Goal: Information Seeking & Learning: Learn about a topic

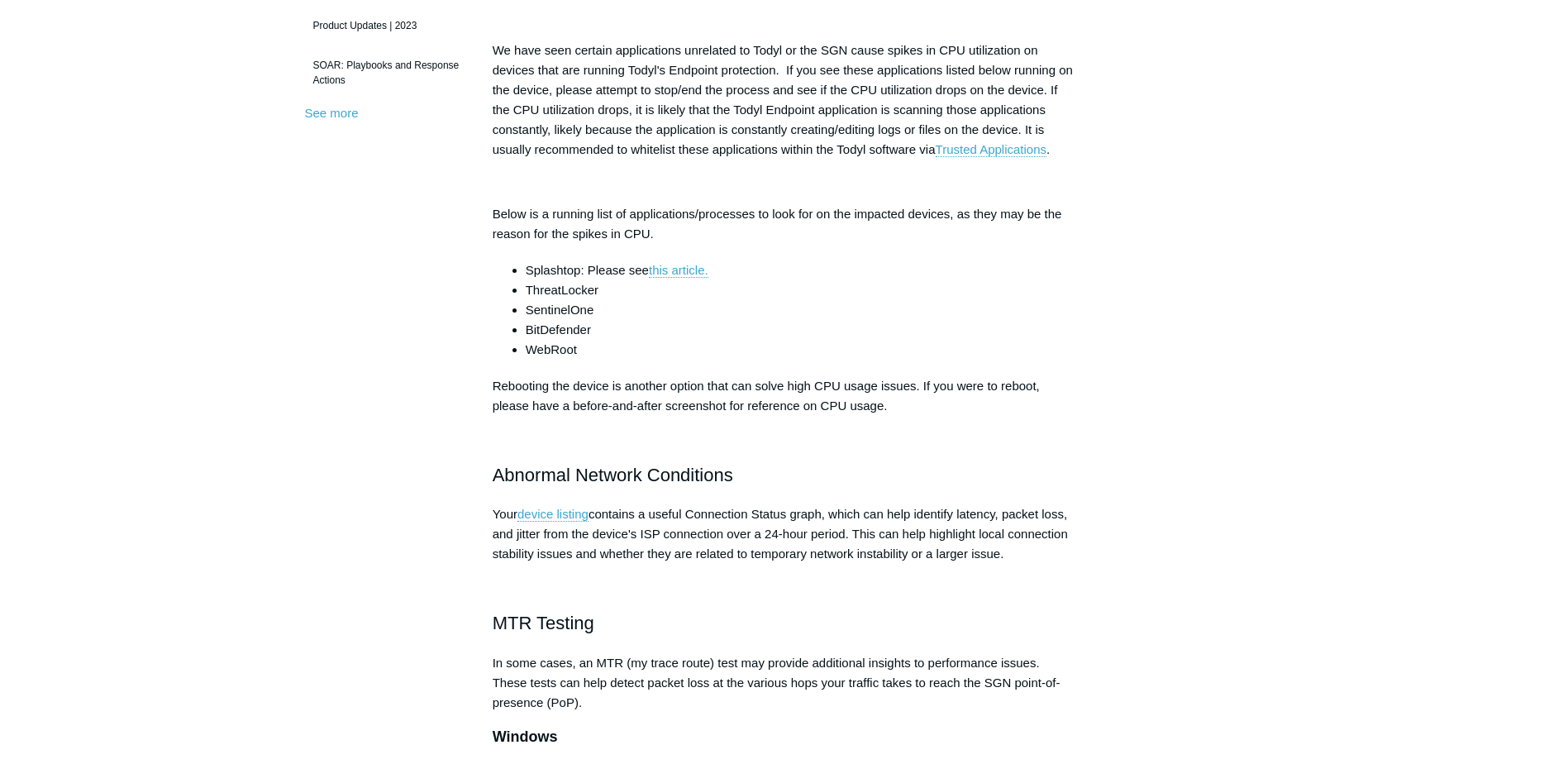
scroll to position [579, 0]
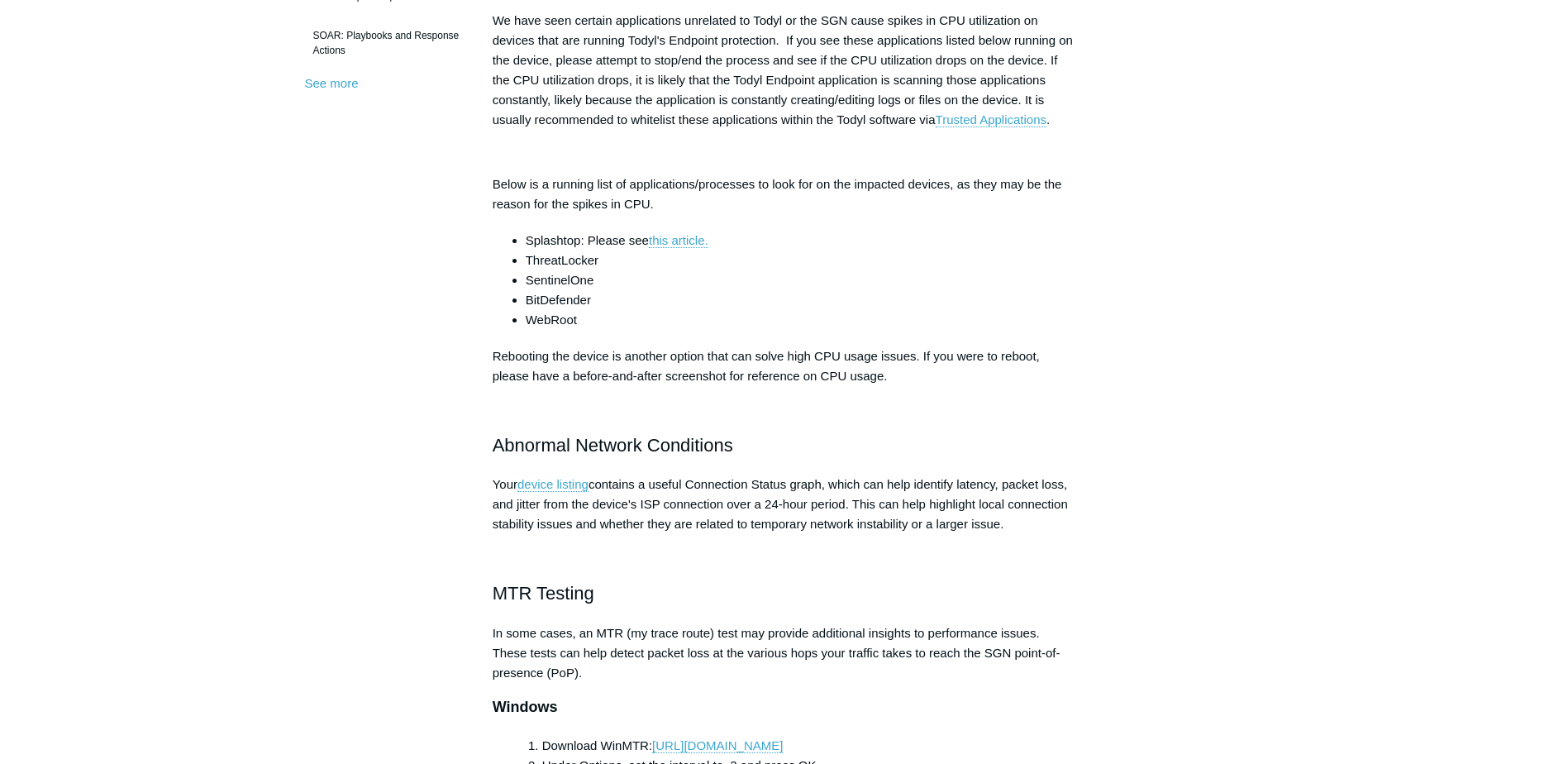
click at [1127, 515] on div "Articles in this section Product Updates Pricing and Packaging ACL Update Packa…" at bounding box center [784, 552] width 959 height 1964
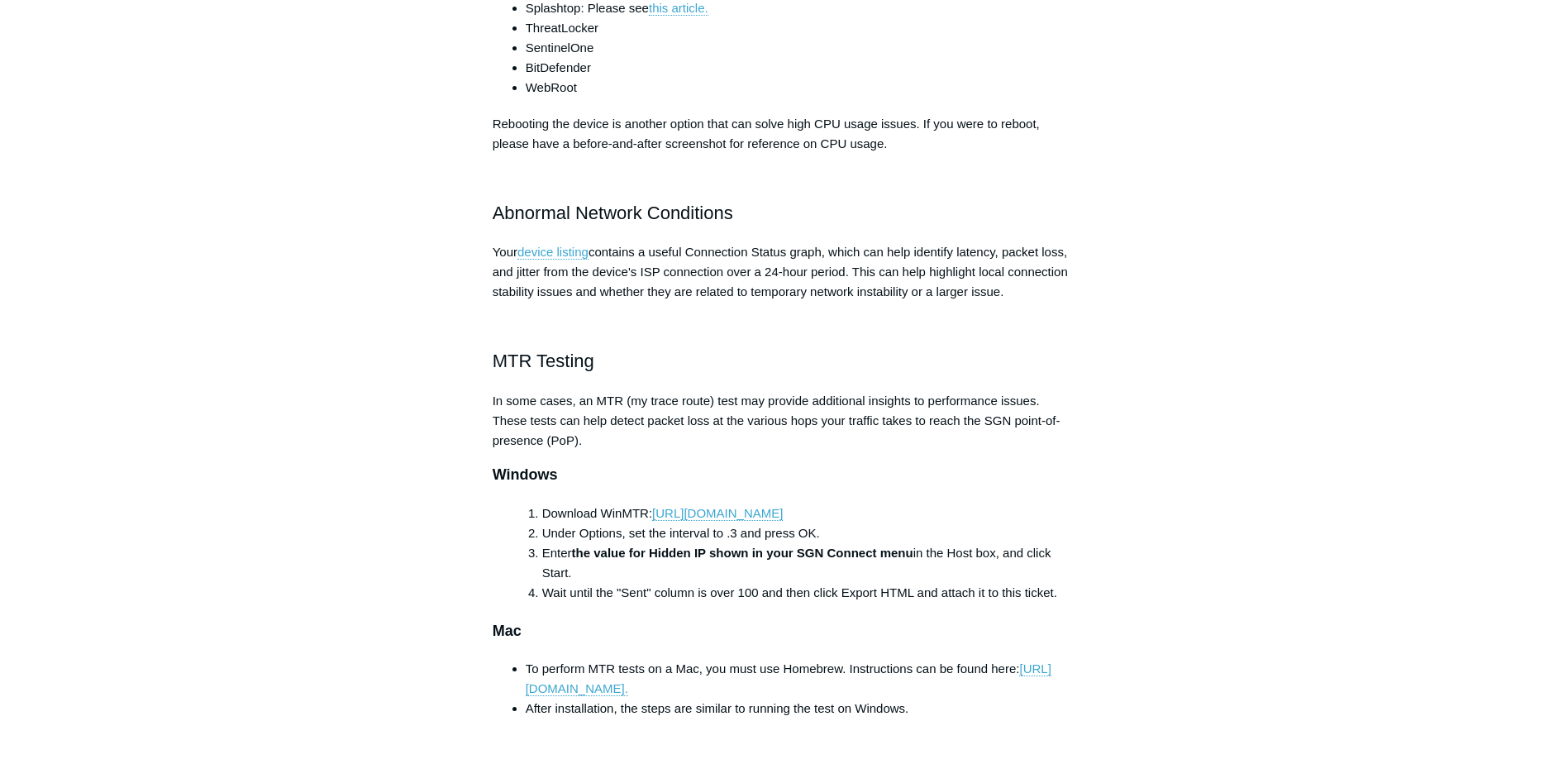
scroll to position [803, 0]
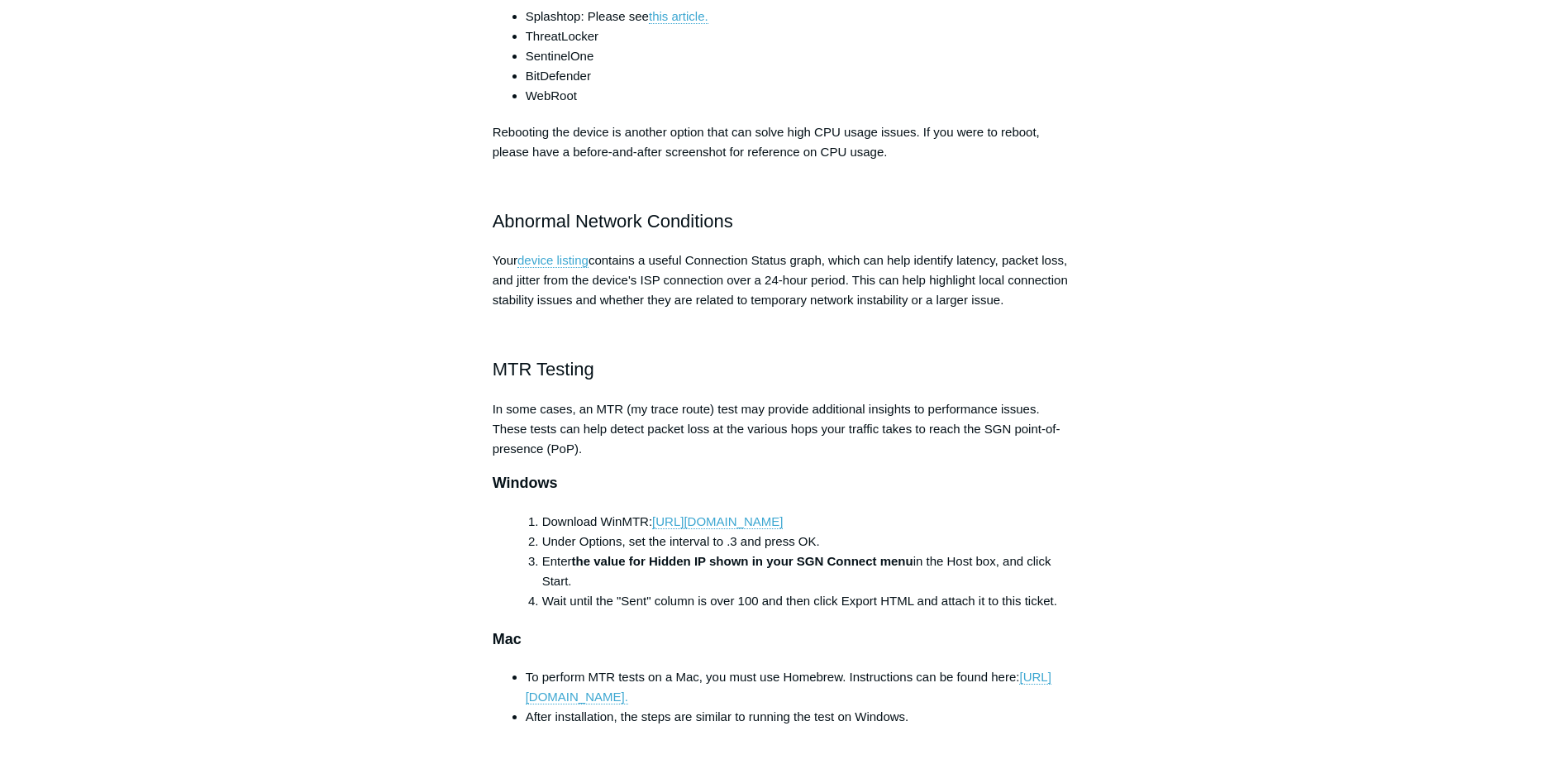
click at [1127, 515] on div "Articles in this section Product Updates Pricing and Packaging ACL Update Packa…" at bounding box center [784, 328] width 959 height 1964
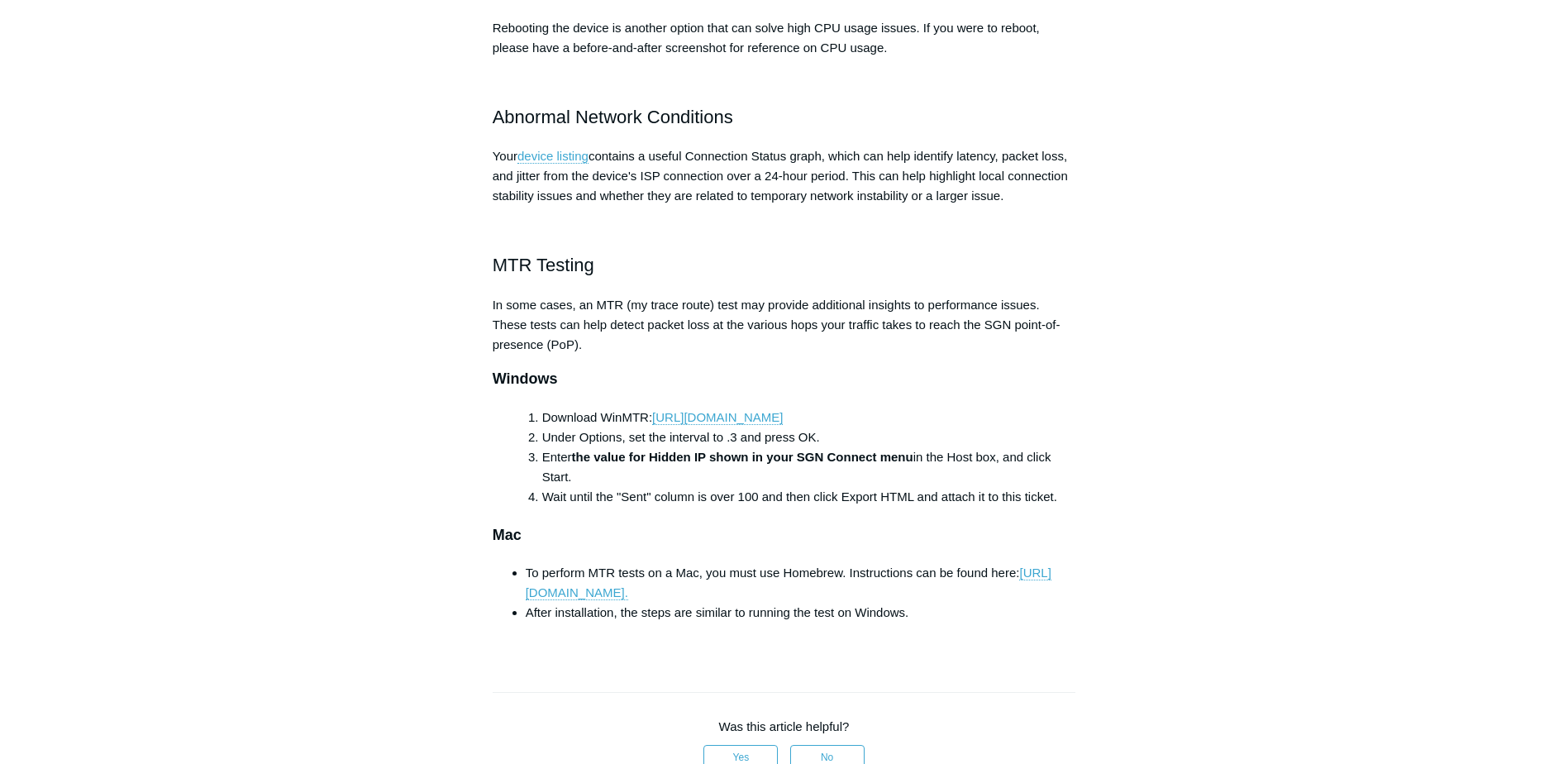
scroll to position [910, 0]
click at [783, 416] on link "https://sourceforge.net/projects/winmtr/" at bounding box center [717, 415] width 131 height 15
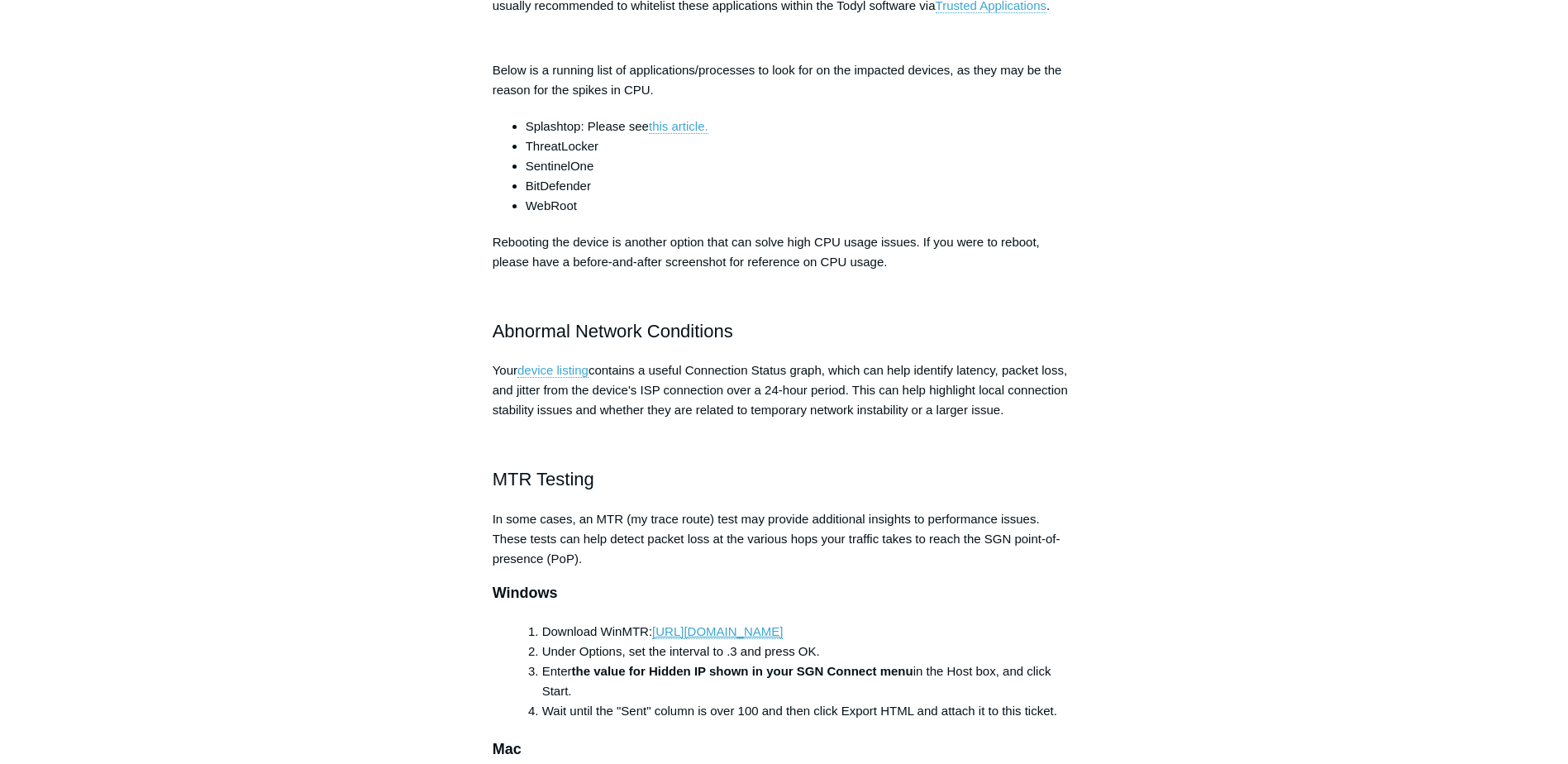
scroll to position [0, 0]
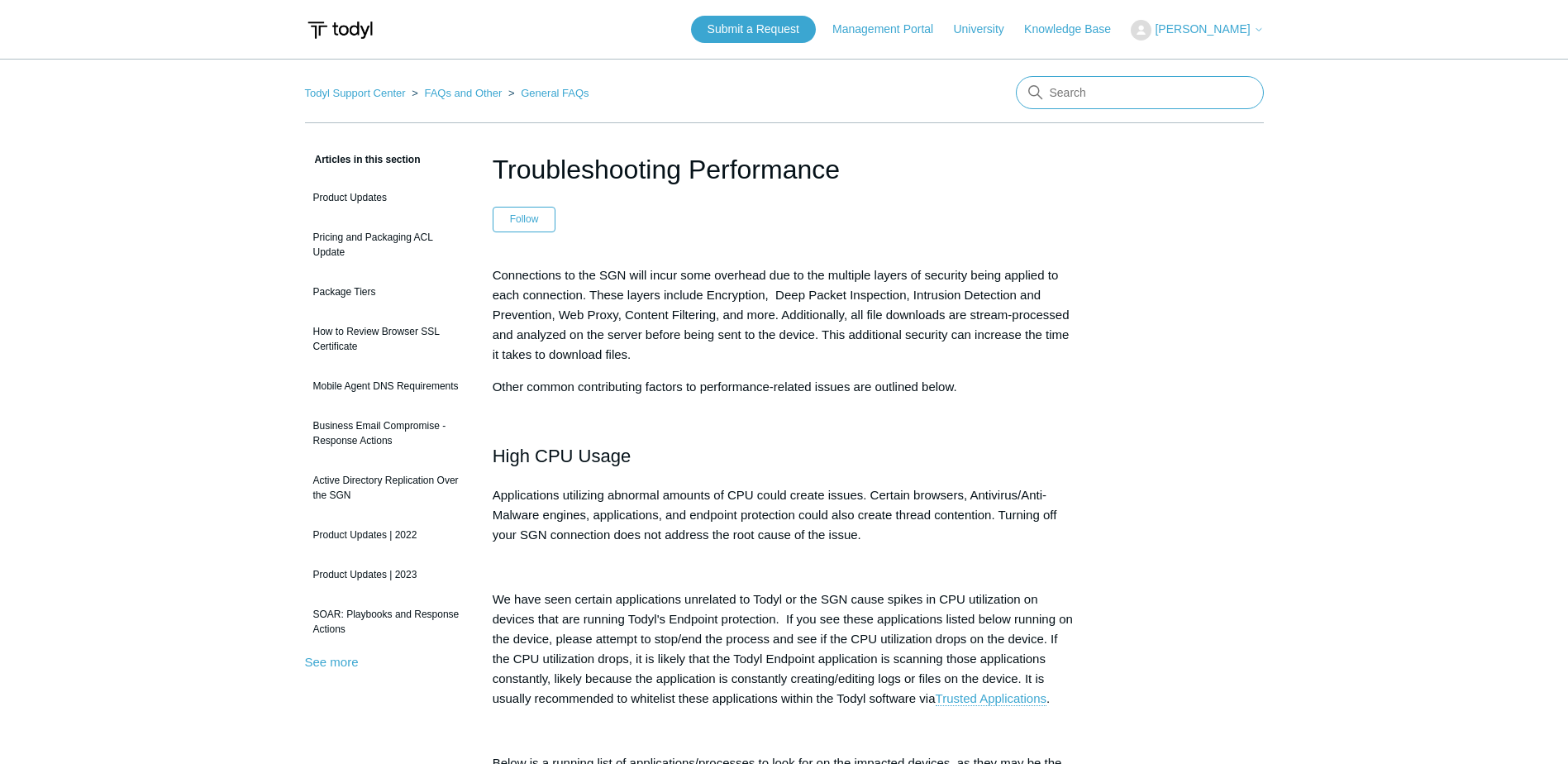
click at [1082, 92] on input "Search" at bounding box center [1140, 92] width 248 height 33
type input "sentinelone"
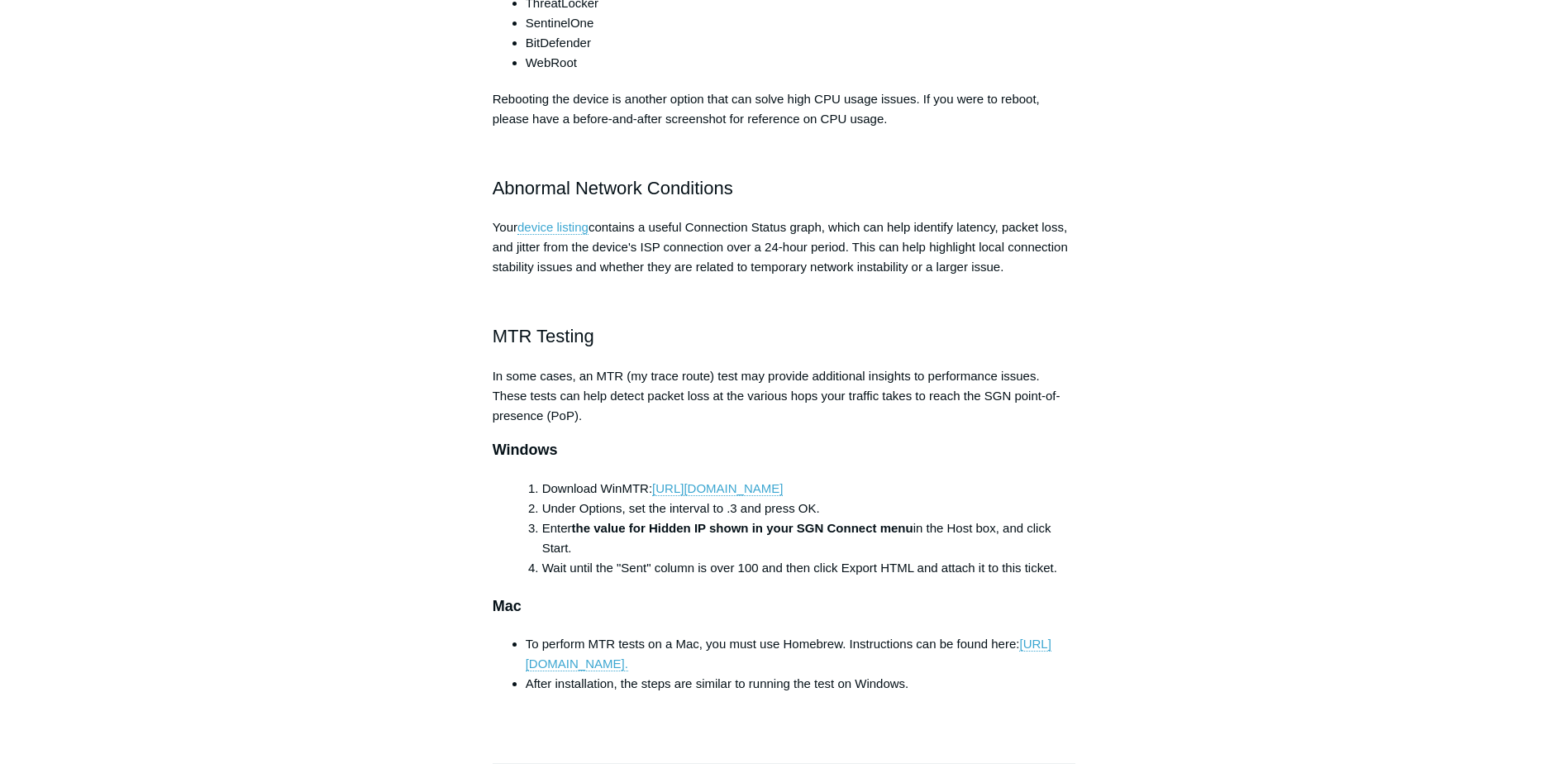
scroll to position [827, 0]
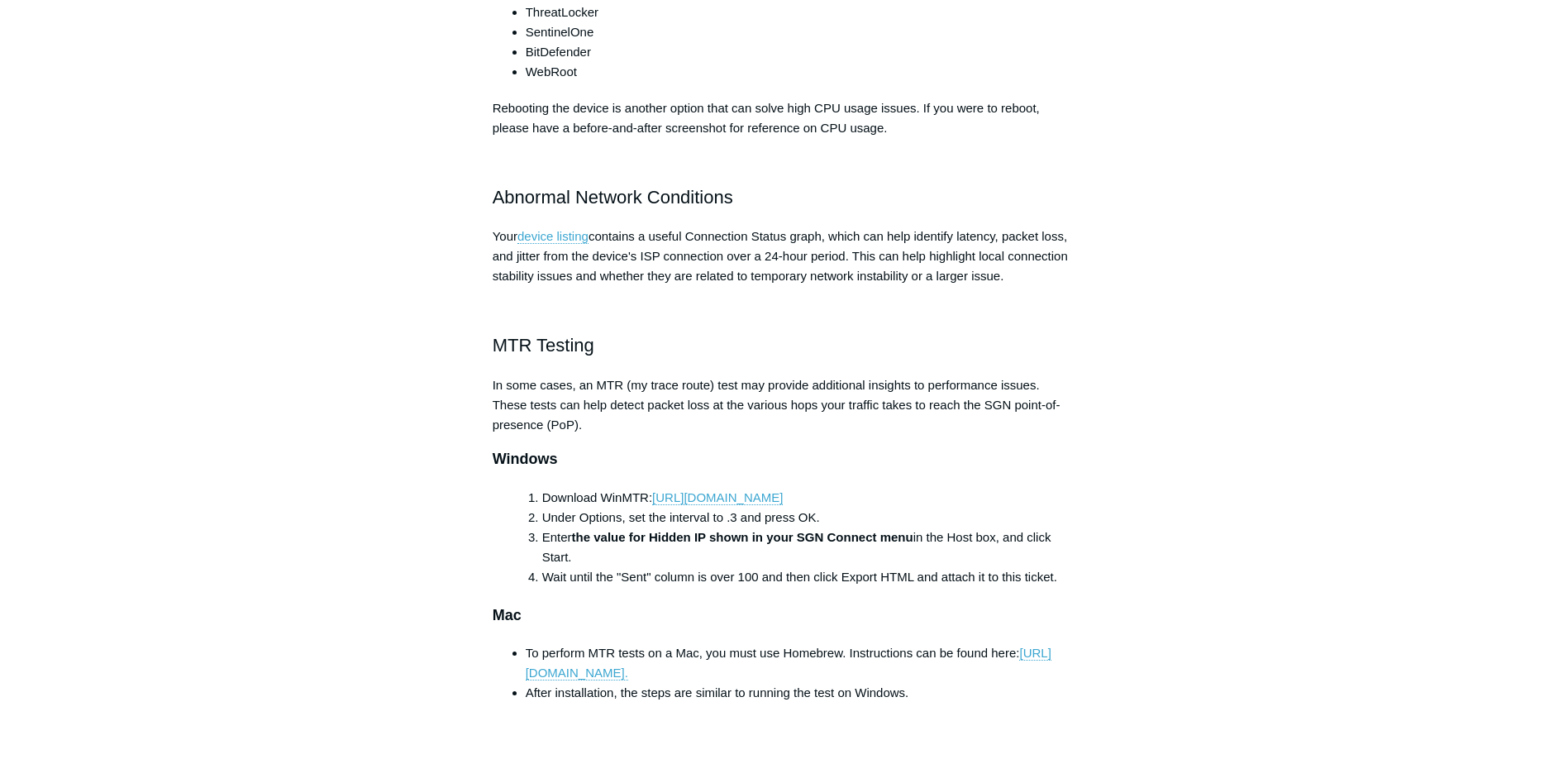
click at [455, 551] on aside "Articles in this section Product Updates Pricing and Packaging ACL Update Packa…" at bounding box center [386, 296] width 163 height 1948
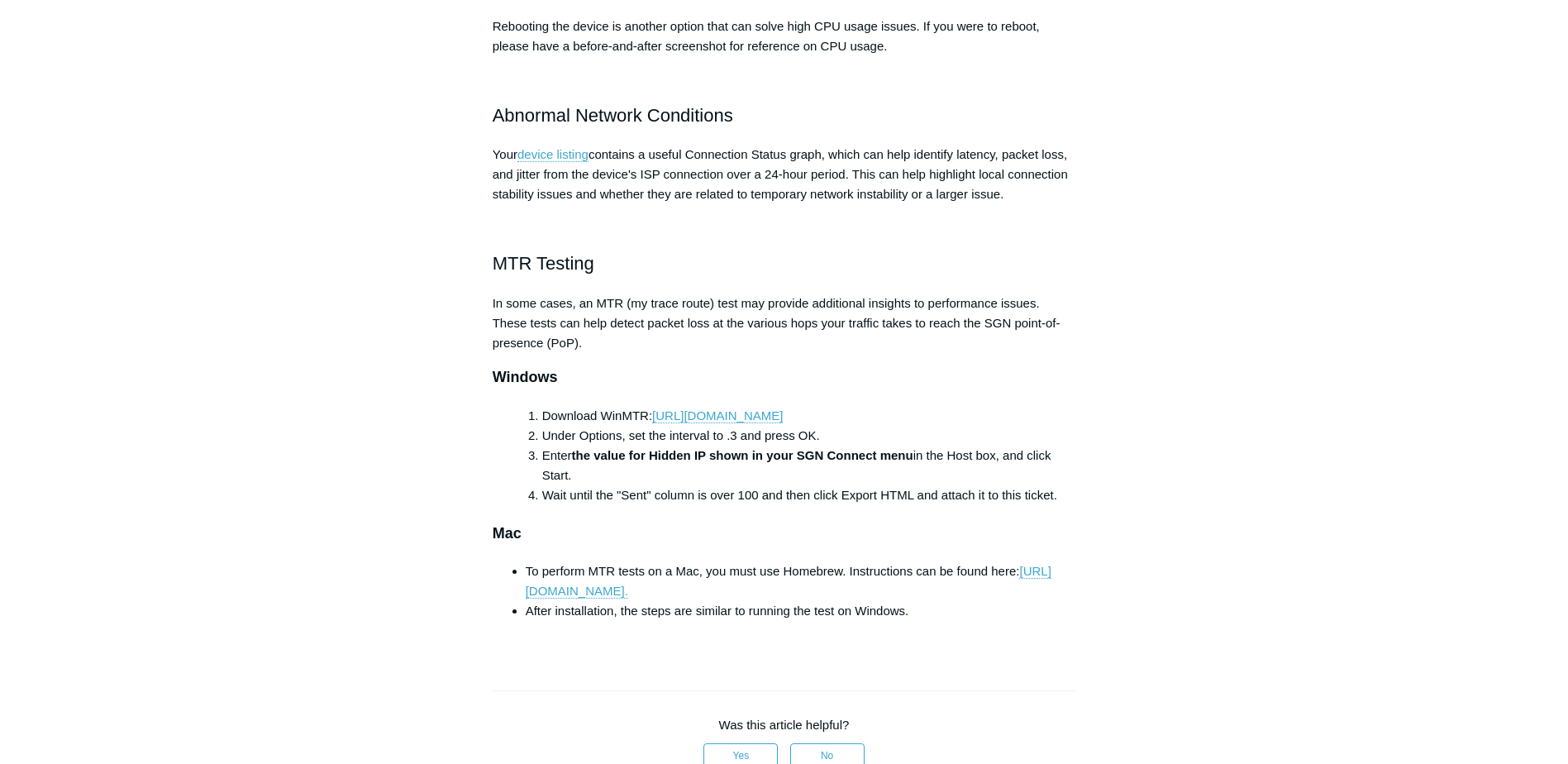
scroll to position [910, 0]
click at [404, 532] on aside "Articles in this section Product Updates Pricing and Packaging ACL Update Packa…" at bounding box center [386, 214] width 163 height 1948
click at [156, 591] on main "Todyl Support Center FAQs and Other General FAQs sentinelone Articles in this s…" at bounding box center [784, 177] width 1568 height 2055
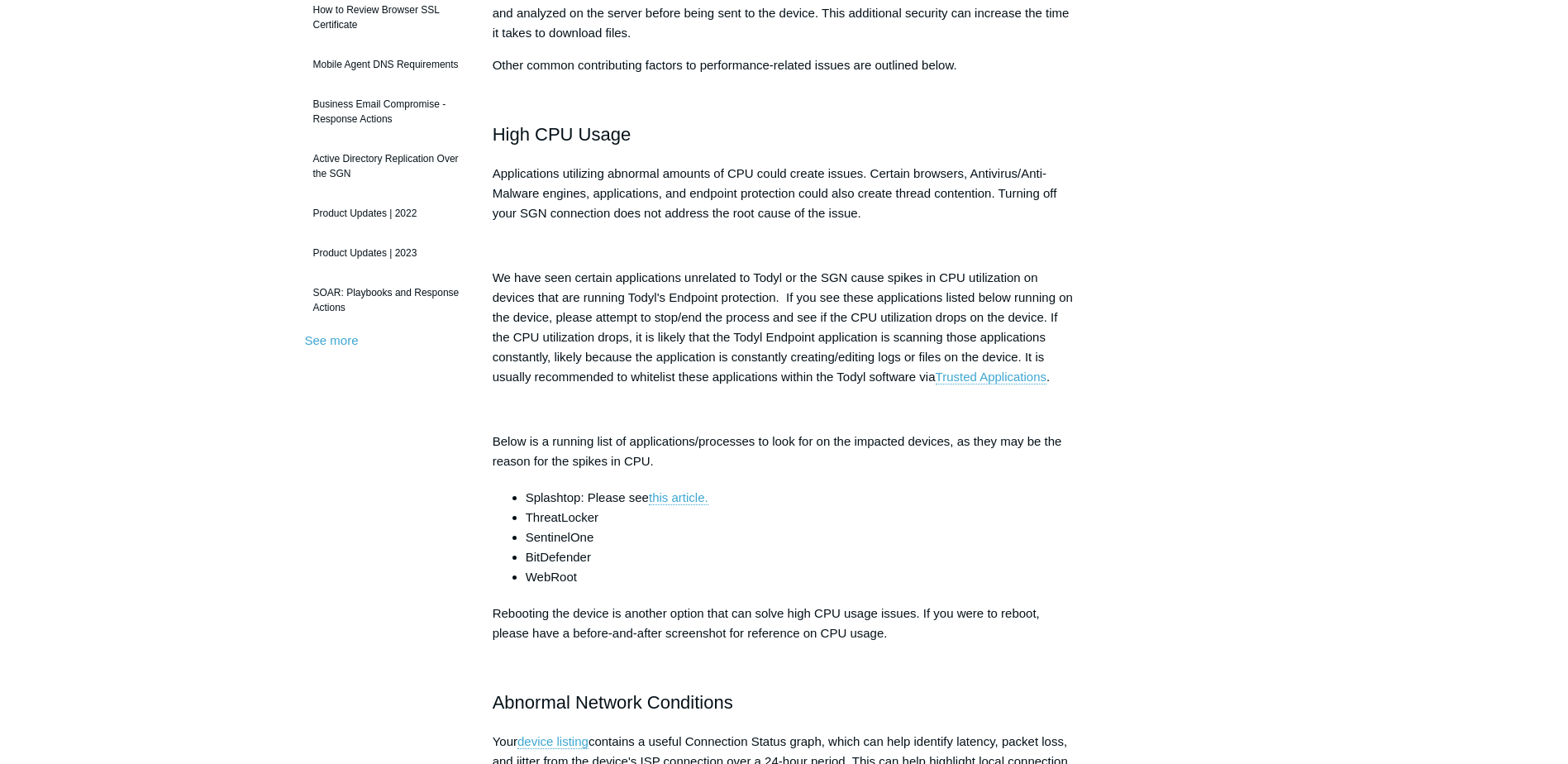
scroll to position [331, 0]
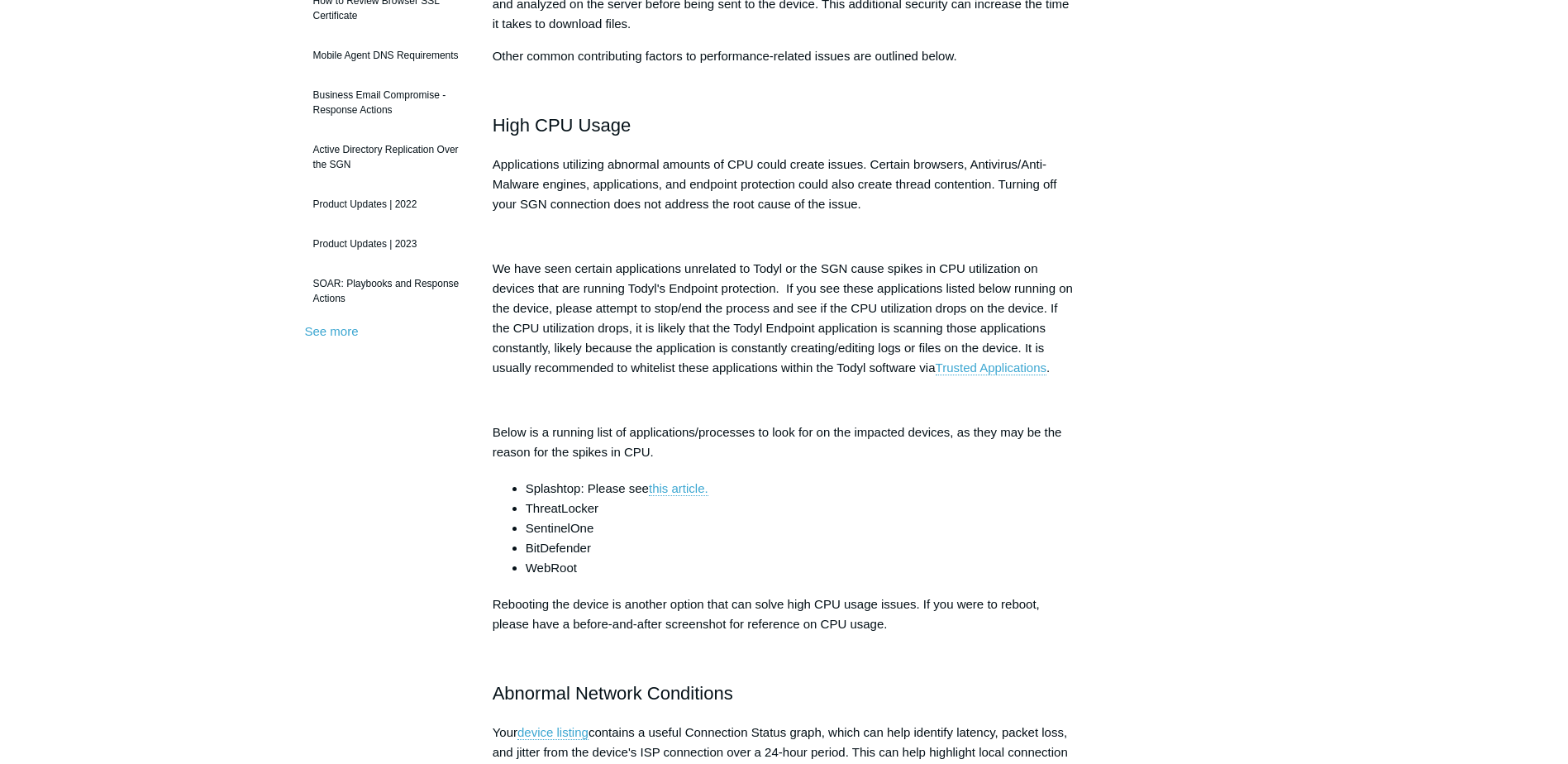
click at [896, 666] on div "Connections to the SGN will incur some overhead due to the multiple layers of s…" at bounding box center [784, 578] width 583 height 1285
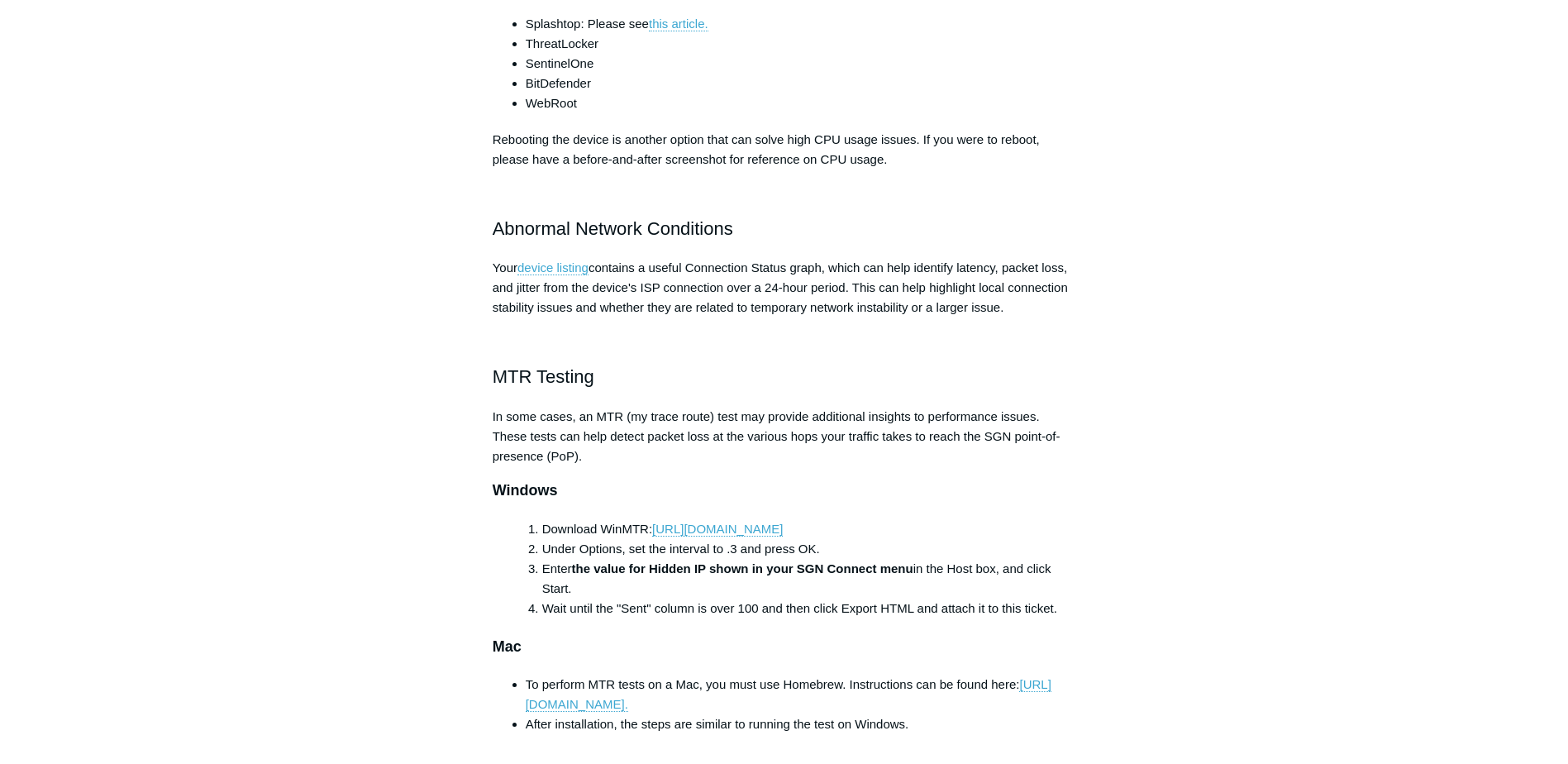
scroll to position [910, 0]
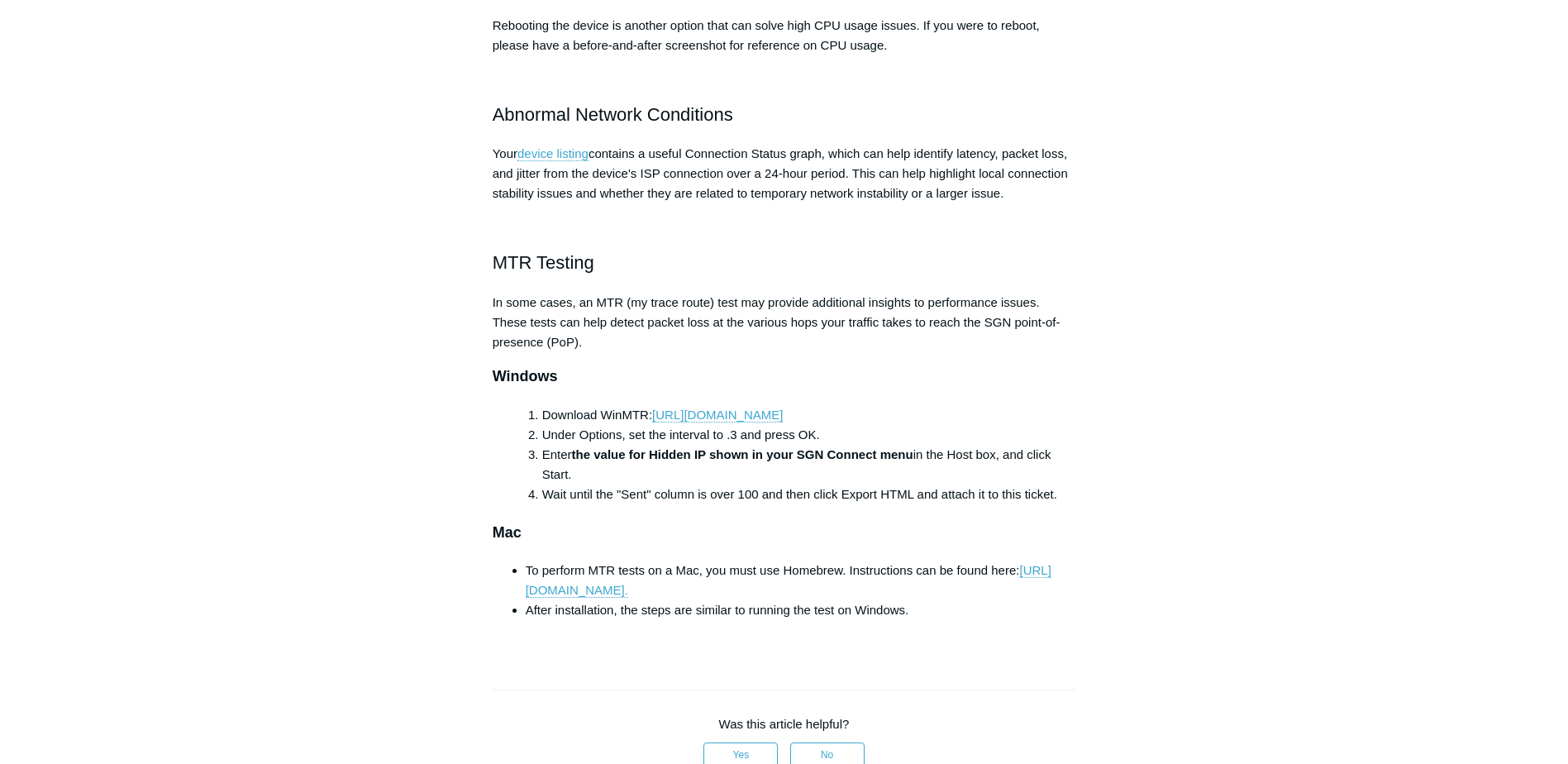
click at [338, 202] on aside "Articles in this section Product Updates Pricing and Packaging ACL Update Packa…" at bounding box center [386, 214] width 163 height 1948
click at [694, 470] on li "Enter the value for Hidden IP shown in your SGN Connect menu in the Host box, a…" at bounding box center [810, 465] width 534 height 40
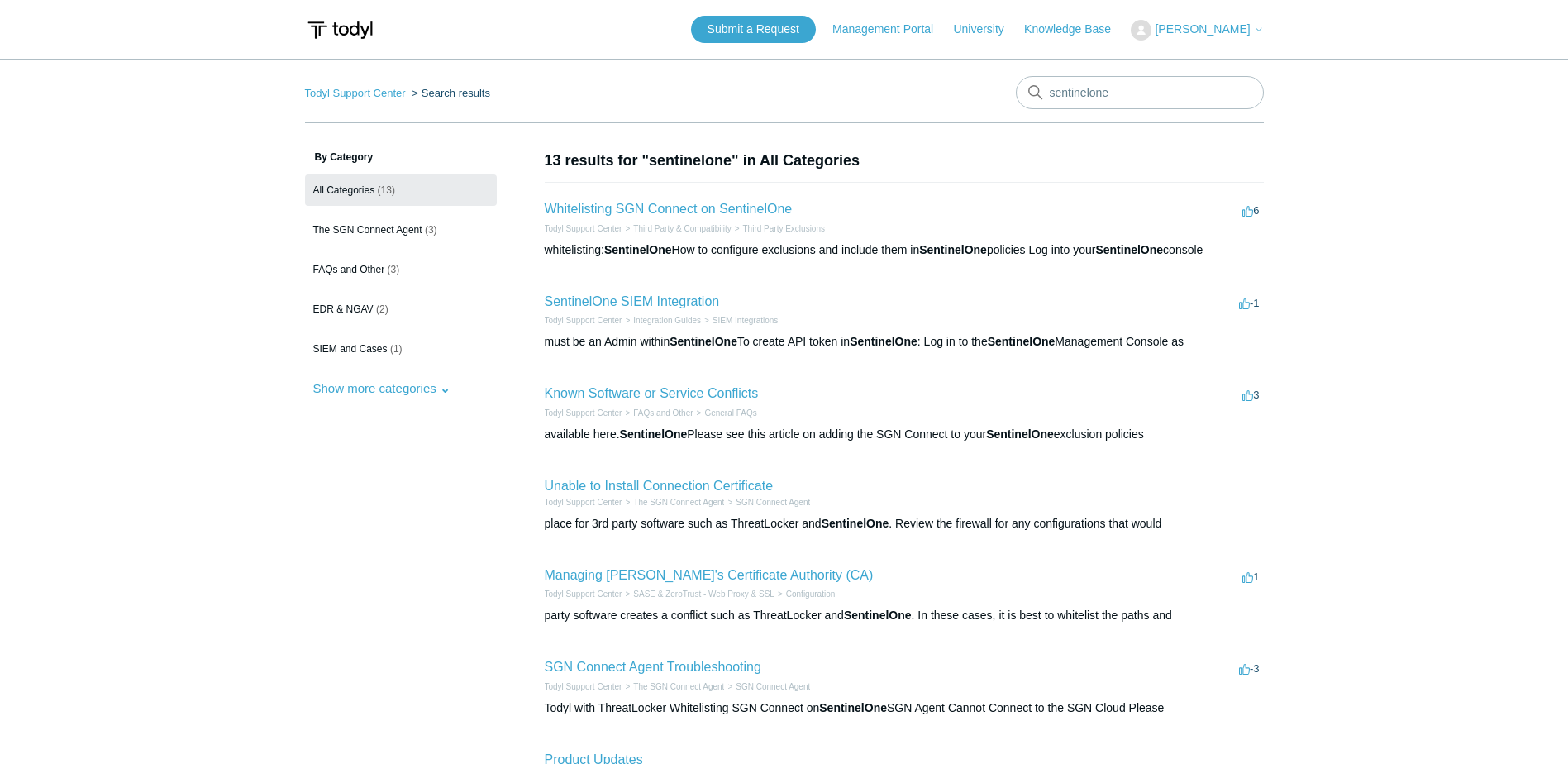
click at [1394, 504] on main "Todyl Support Center Search results sentinelone By Category All Categories (13)…" at bounding box center [784, 608] width 1568 height 1100
click at [690, 387] on link "Known Software or Service Conflicts" at bounding box center [652, 392] width 214 height 14
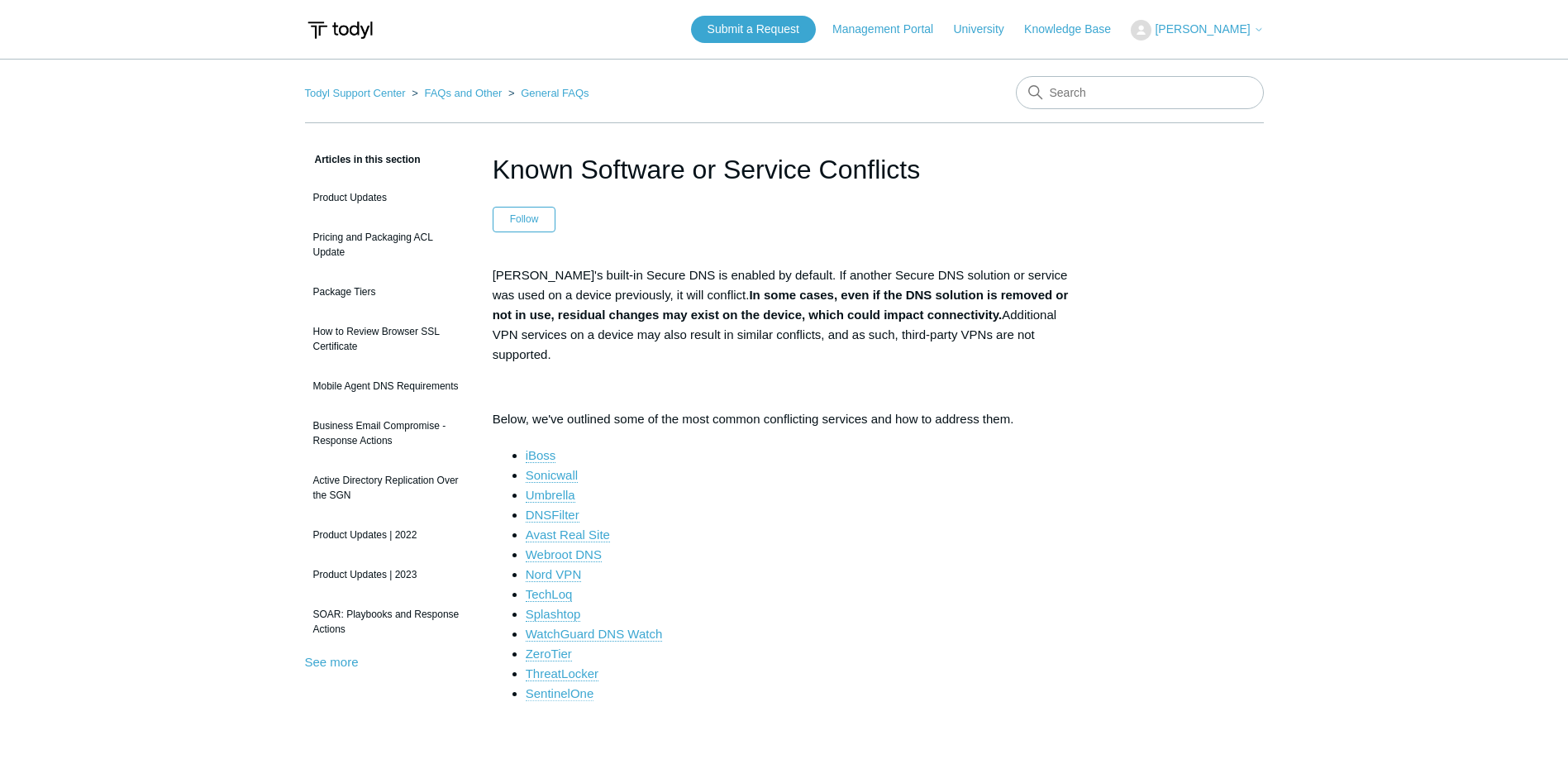
click at [570, 686] on link "SentinelOne" at bounding box center [560, 693] width 69 height 15
click at [553, 567] on link "Nord VPN" at bounding box center [554, 575] width 56 height 15
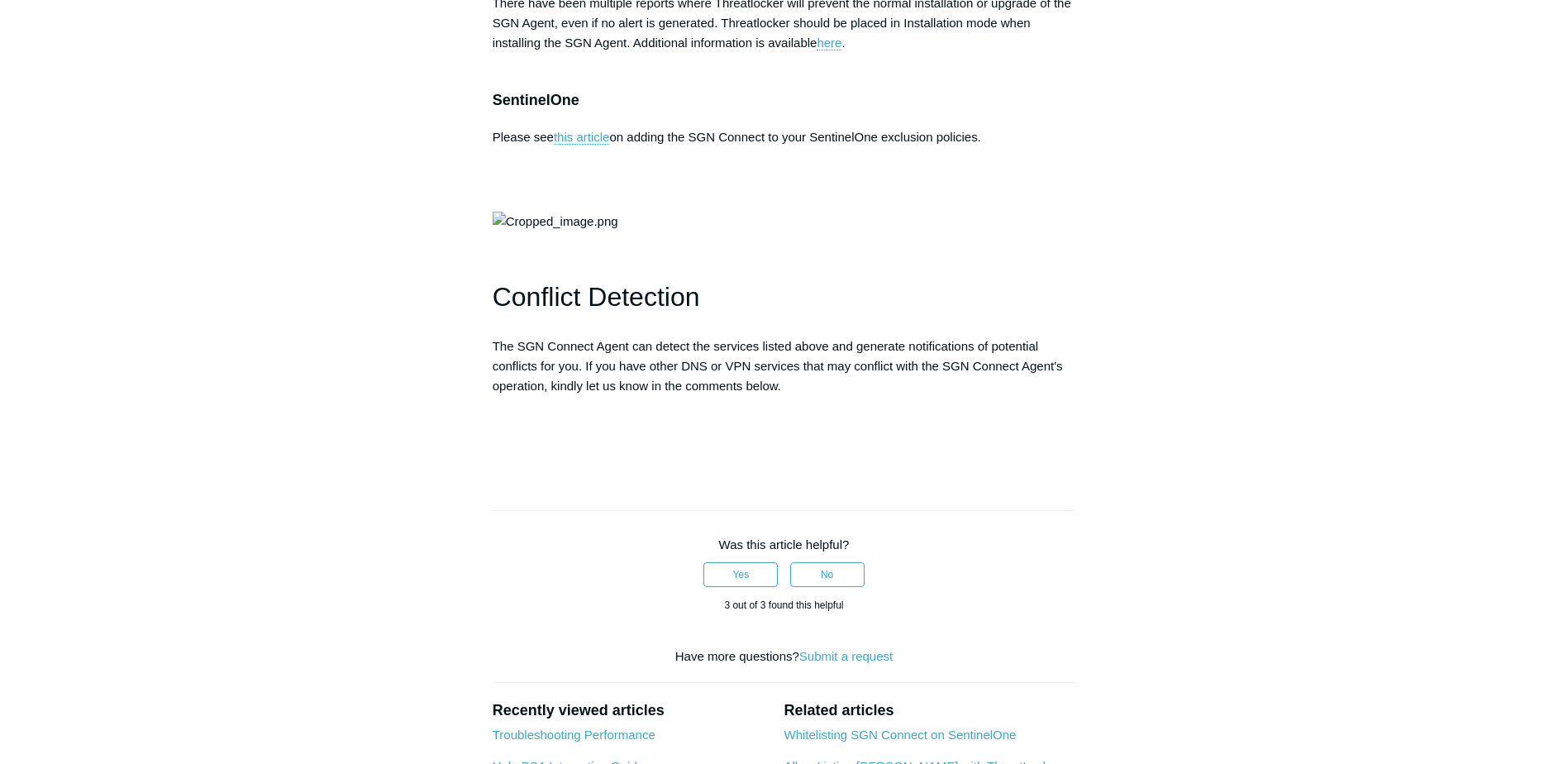
scroll to position [3663, 0]
click at [584, 144] on link "this article" at bounding box center [582, 136] width 56 height 15
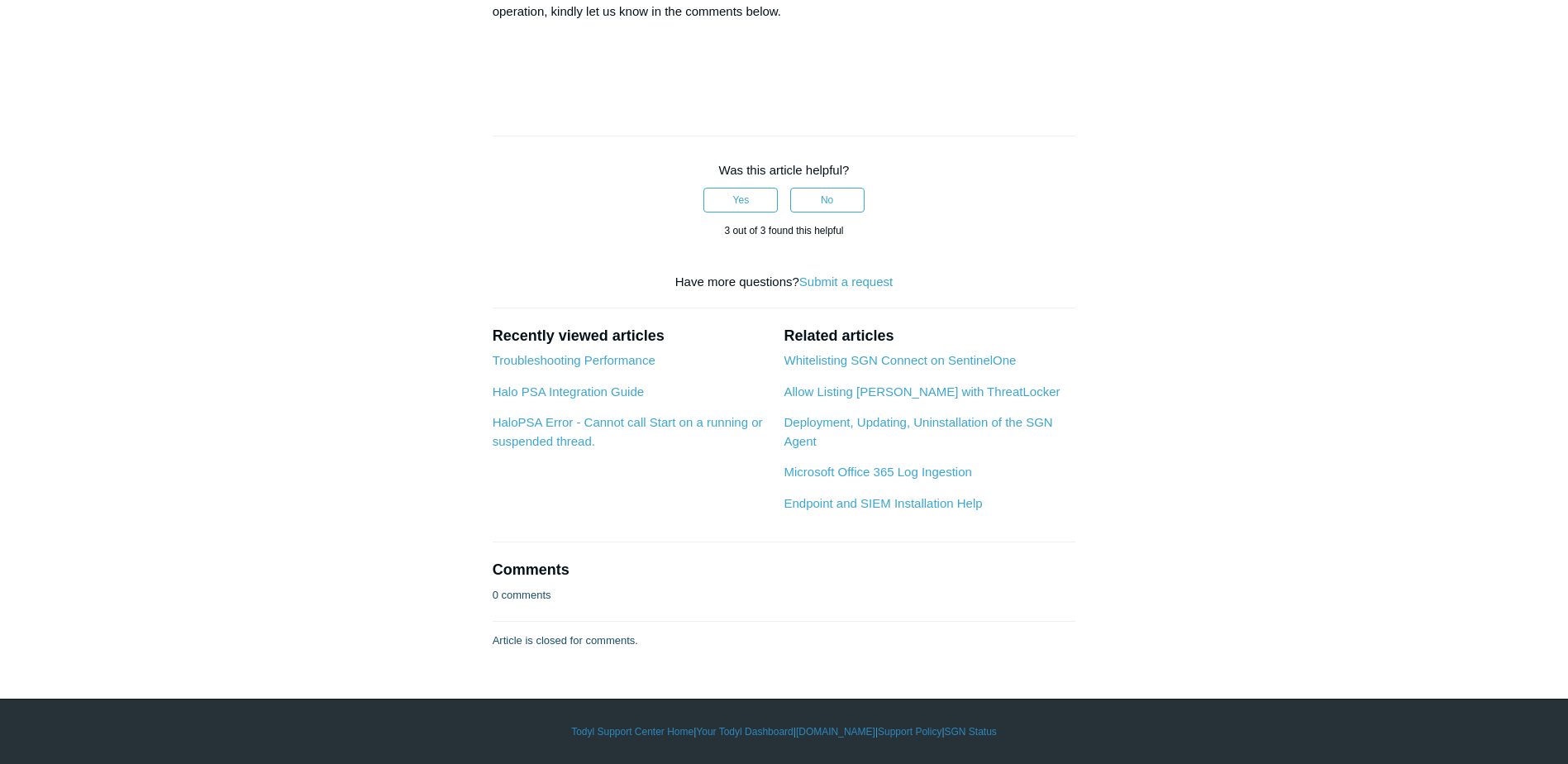
scroll to position [4324, 0]
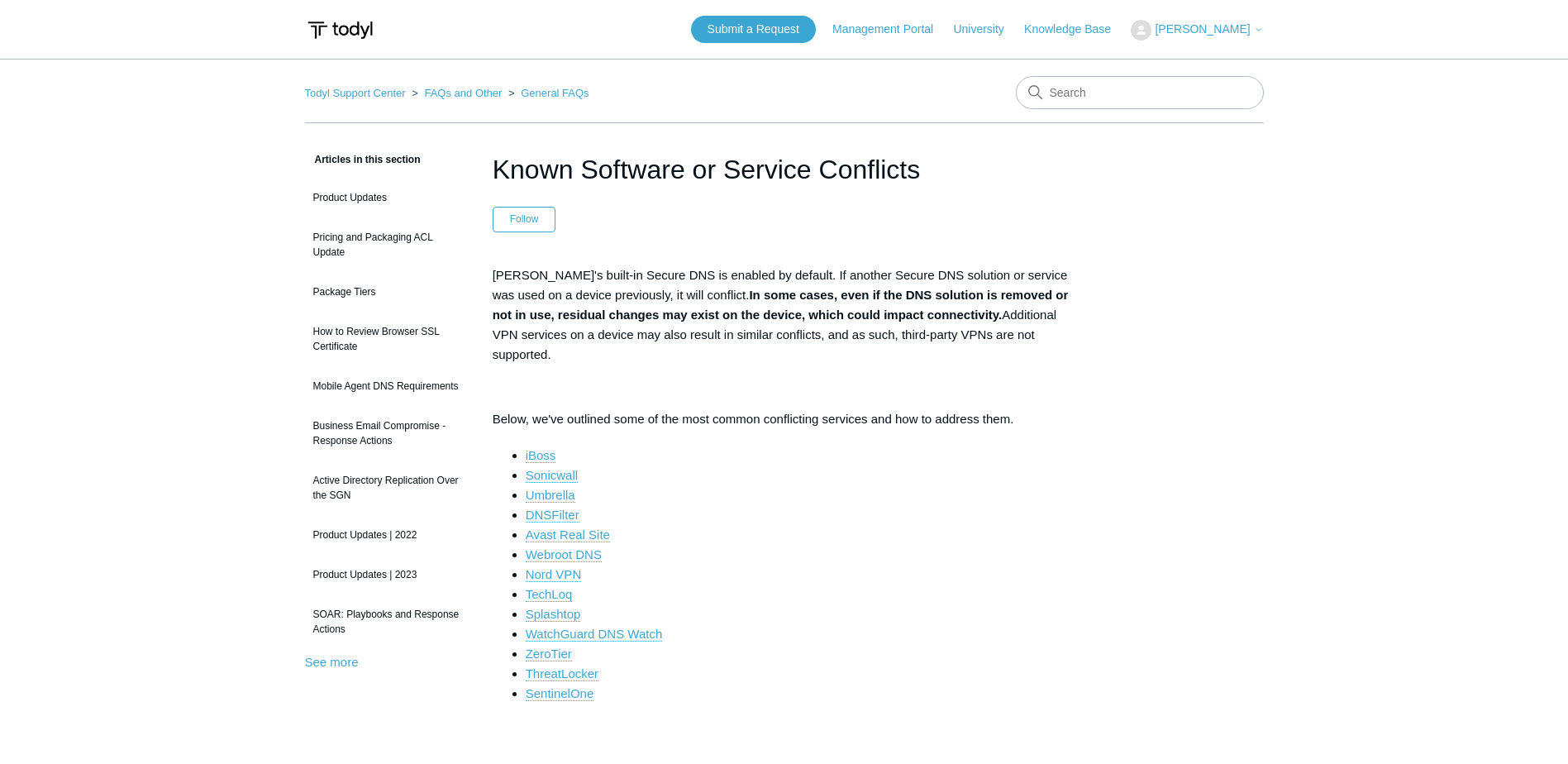
drag, startPoint x: 670, startPoint y: 373, endPoint x: 680, endPoint y: 365, distance: 12.8
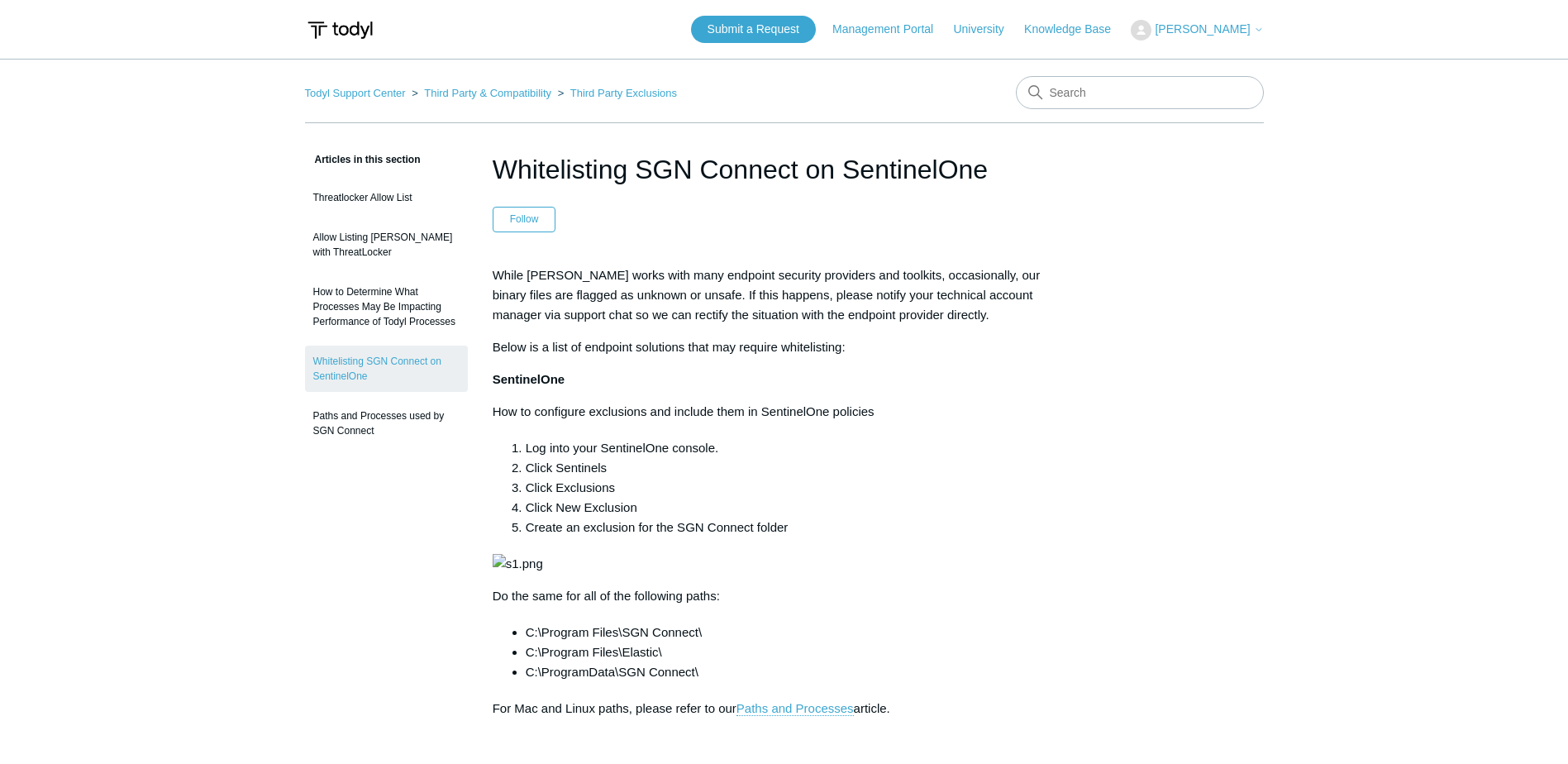
click at [223, 378] on main "Todyl Support Center Third Party & Compatibility Third Party Exclusions Article…" at bounding box center [784, 679] width 1568 height 1242
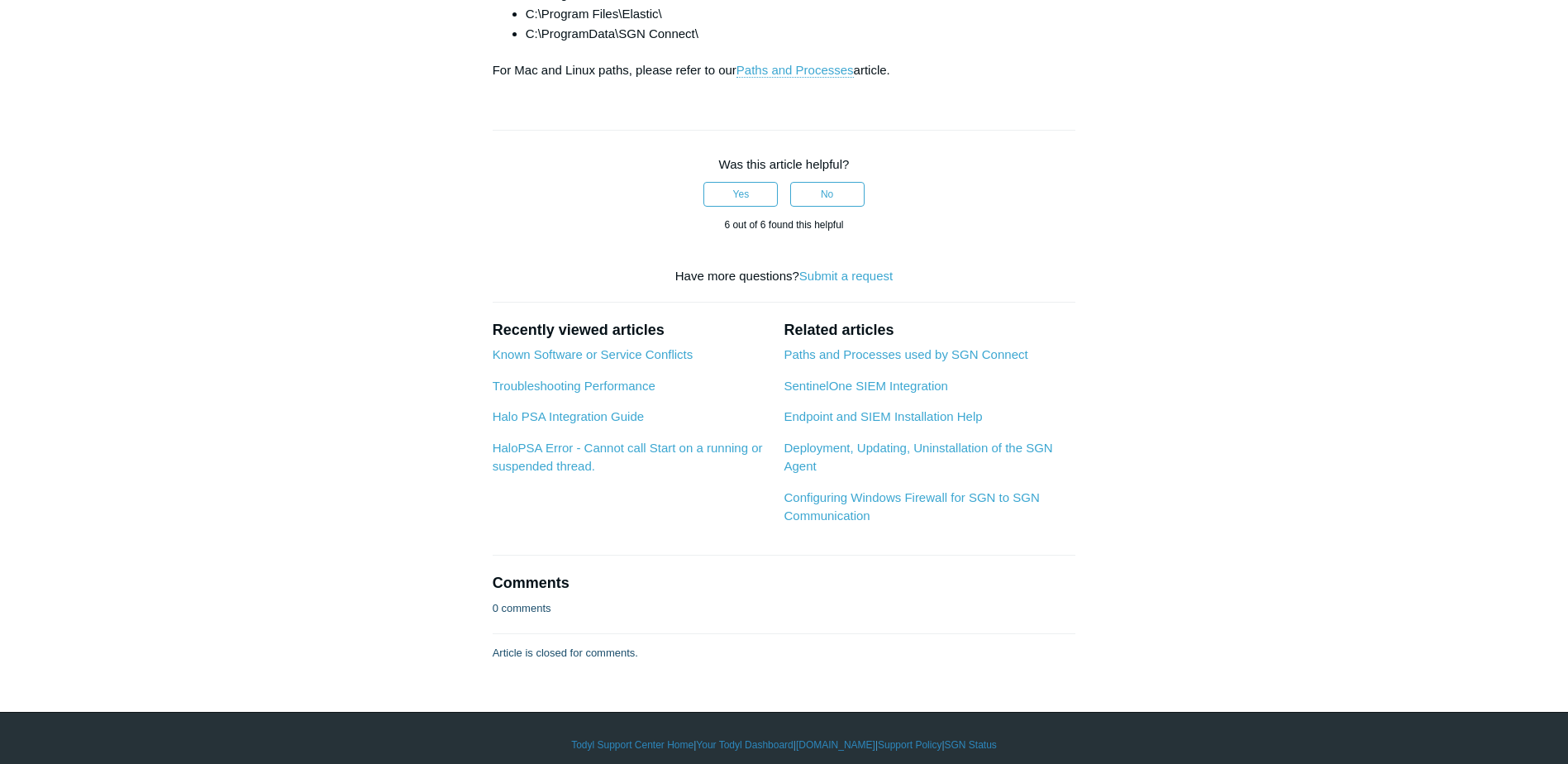
scroll to position [661, 0]
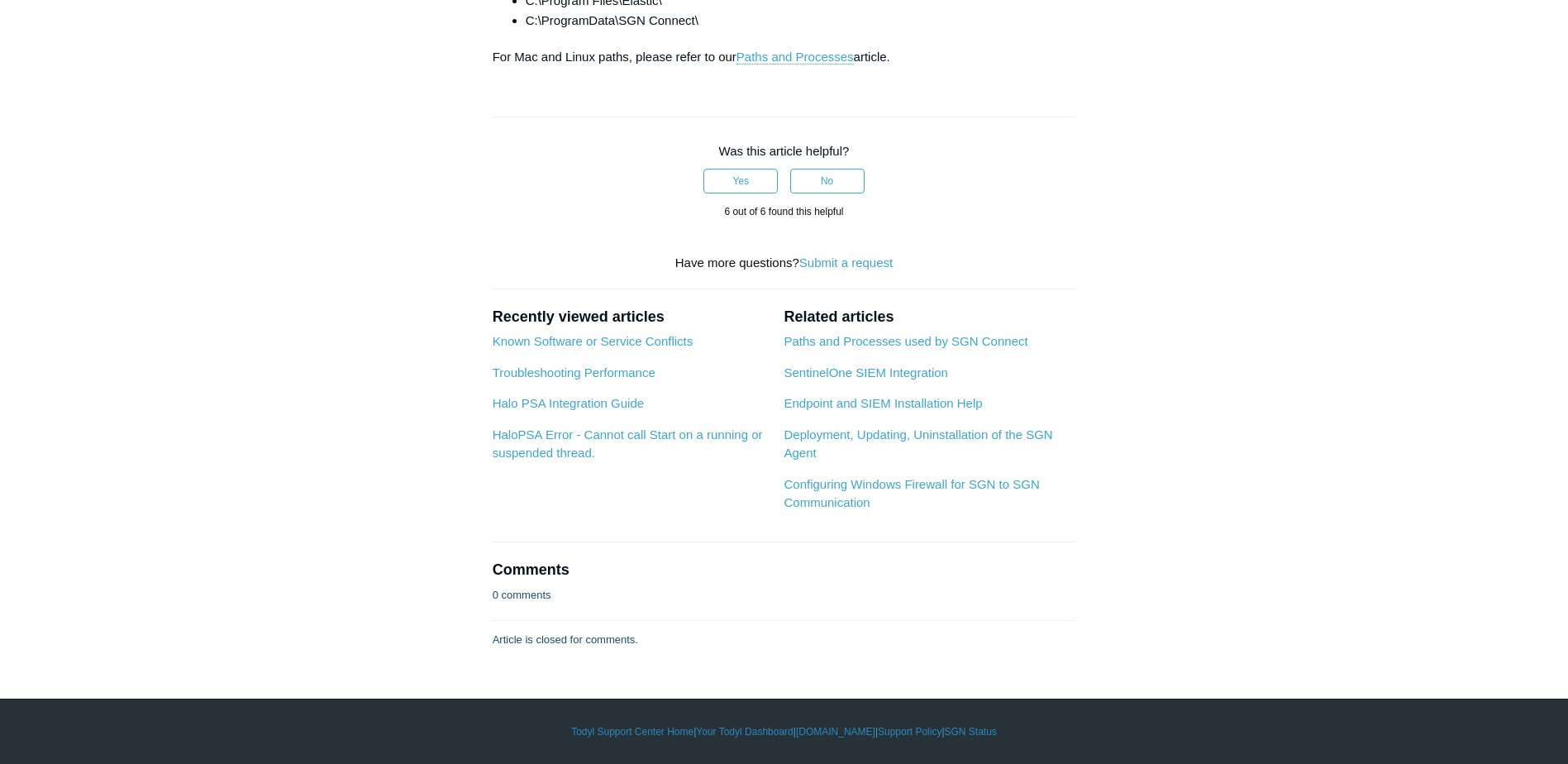
drag, startPoint x: 719, startPoint y: 497, endPoint x: 529, endPoint y: 498, distance: 190.0
copy li "C:\Program Files\SGN Connect\"
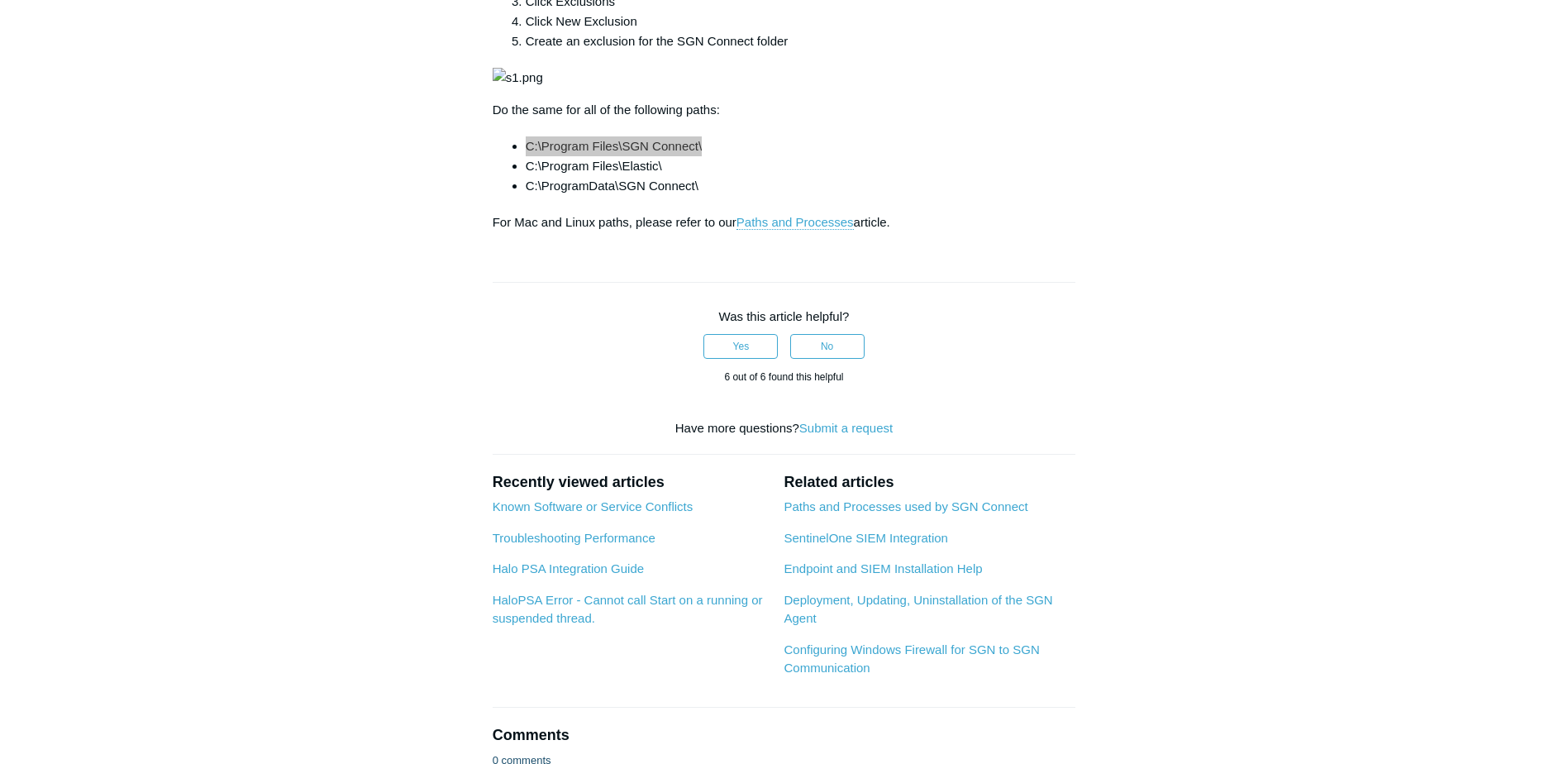
scroll to position [496, 0]
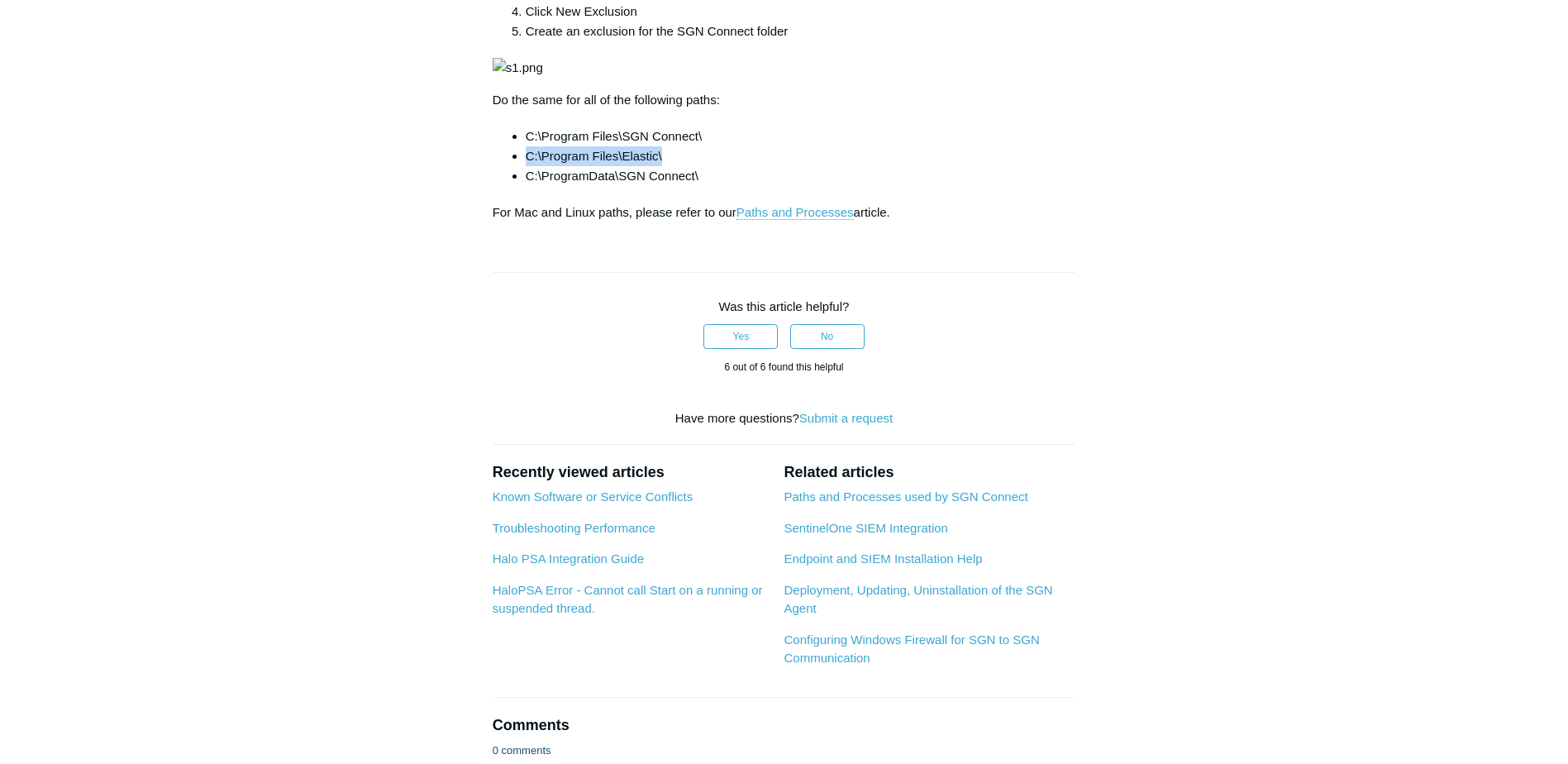
drag, startPoint x: 669, startPoint y: 679, endPoint x: 524, endPoint y: 682, distance: 145.0
click at [524, 186] on ul "C:\Program Files\SGN Connect\ C:\Program Files\Elastic\ C:\ProgramData\SGN Conn…" at bounding box center [792, 155] width 567 height 59
copy li "C:\Program Files\Elastic\"
drag, startPoint x: 721, startPoint y: 699, endPoint x: 529, endPoint y: 707, distance: 192.2
click at [529, 186] on li "C:\ProgramData\SGN Connect\" at bounding box center [800, 176] width 550 height 20
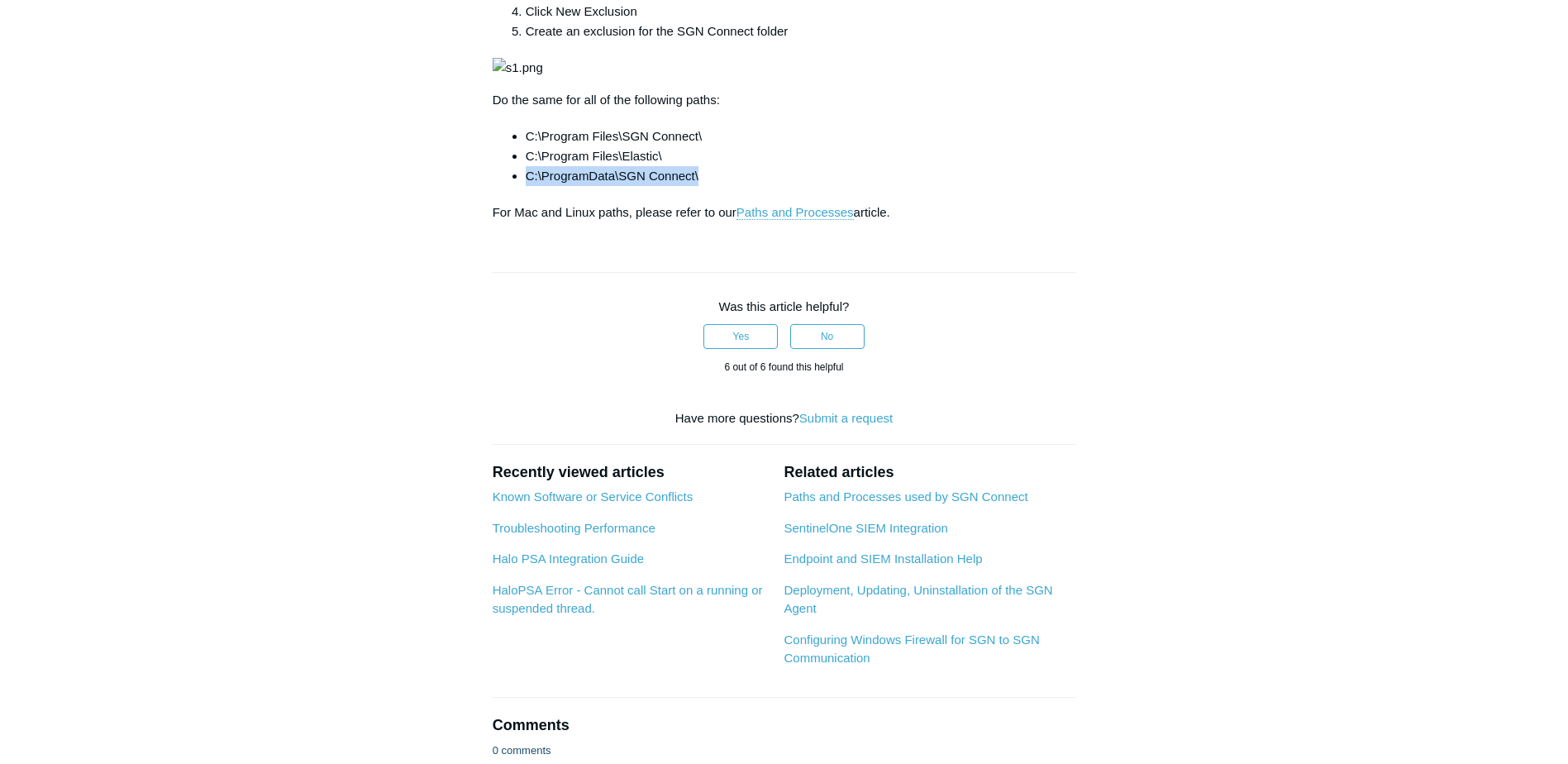
copy li "C:\ProgramData\SGN Connect\"
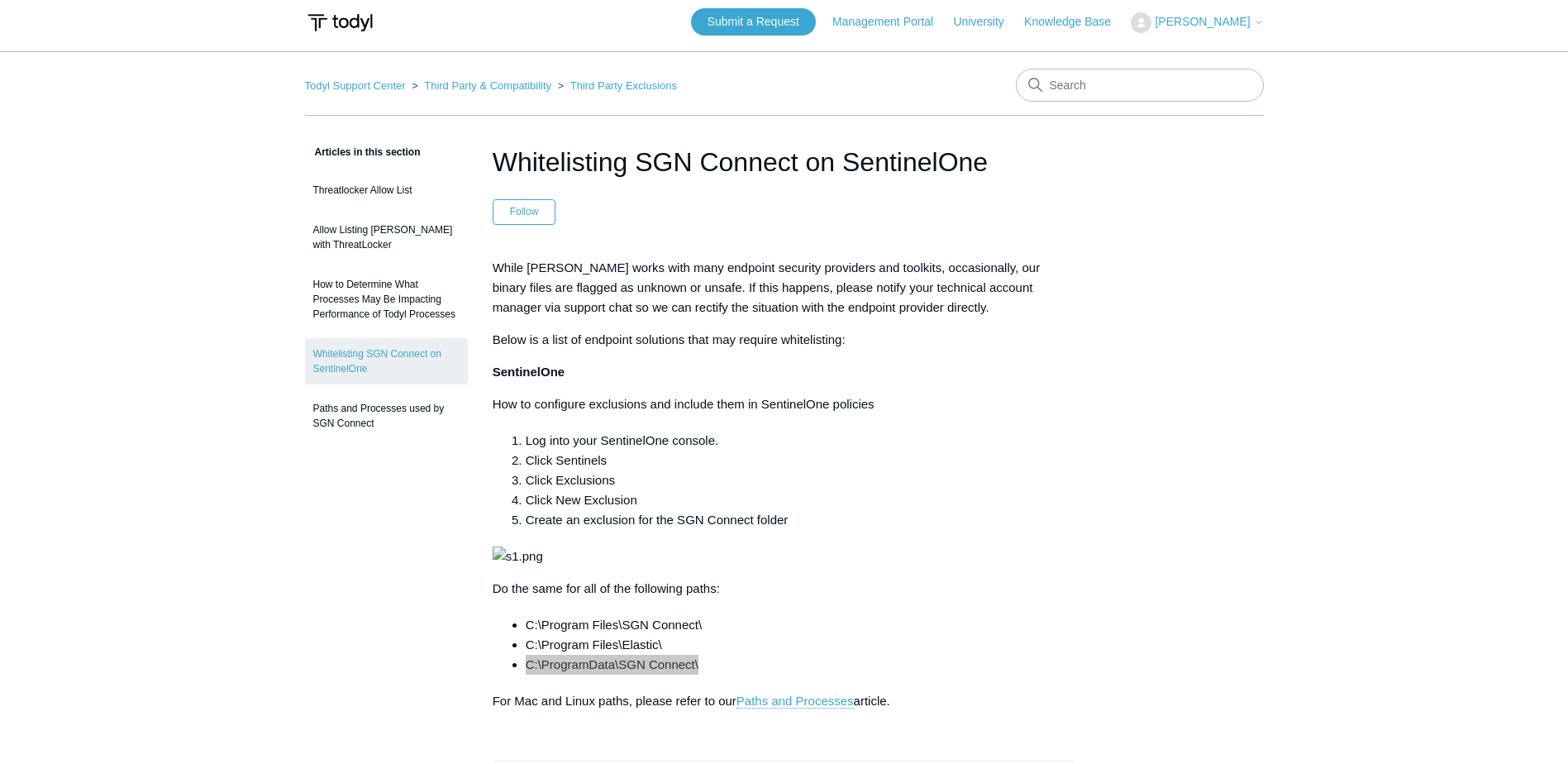
scroll to position [0, 0]
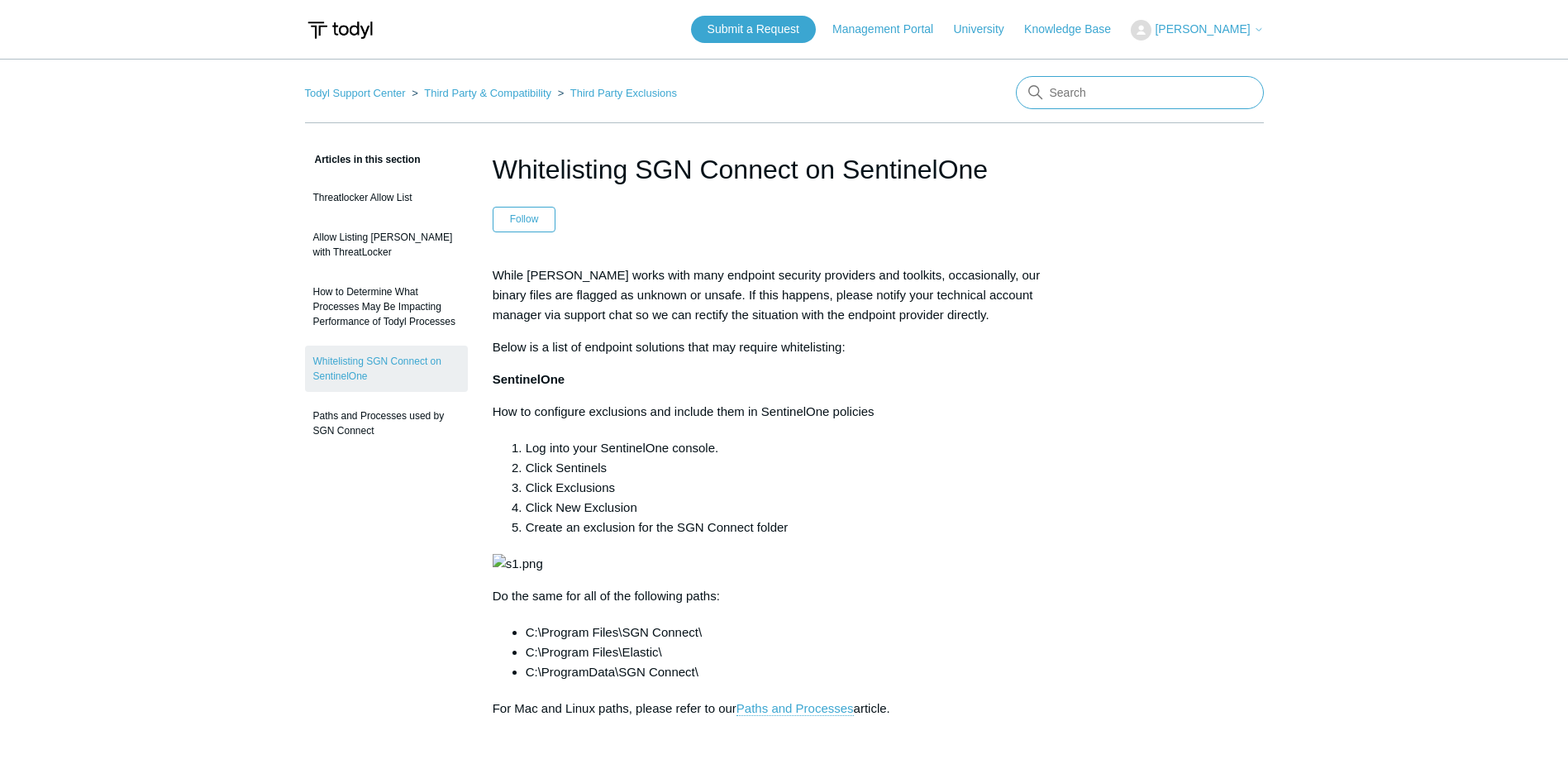
click at [1110, 89] on input "Search" at bounding box center [1140, 92] width 248 height 33
type input "sentinelone"
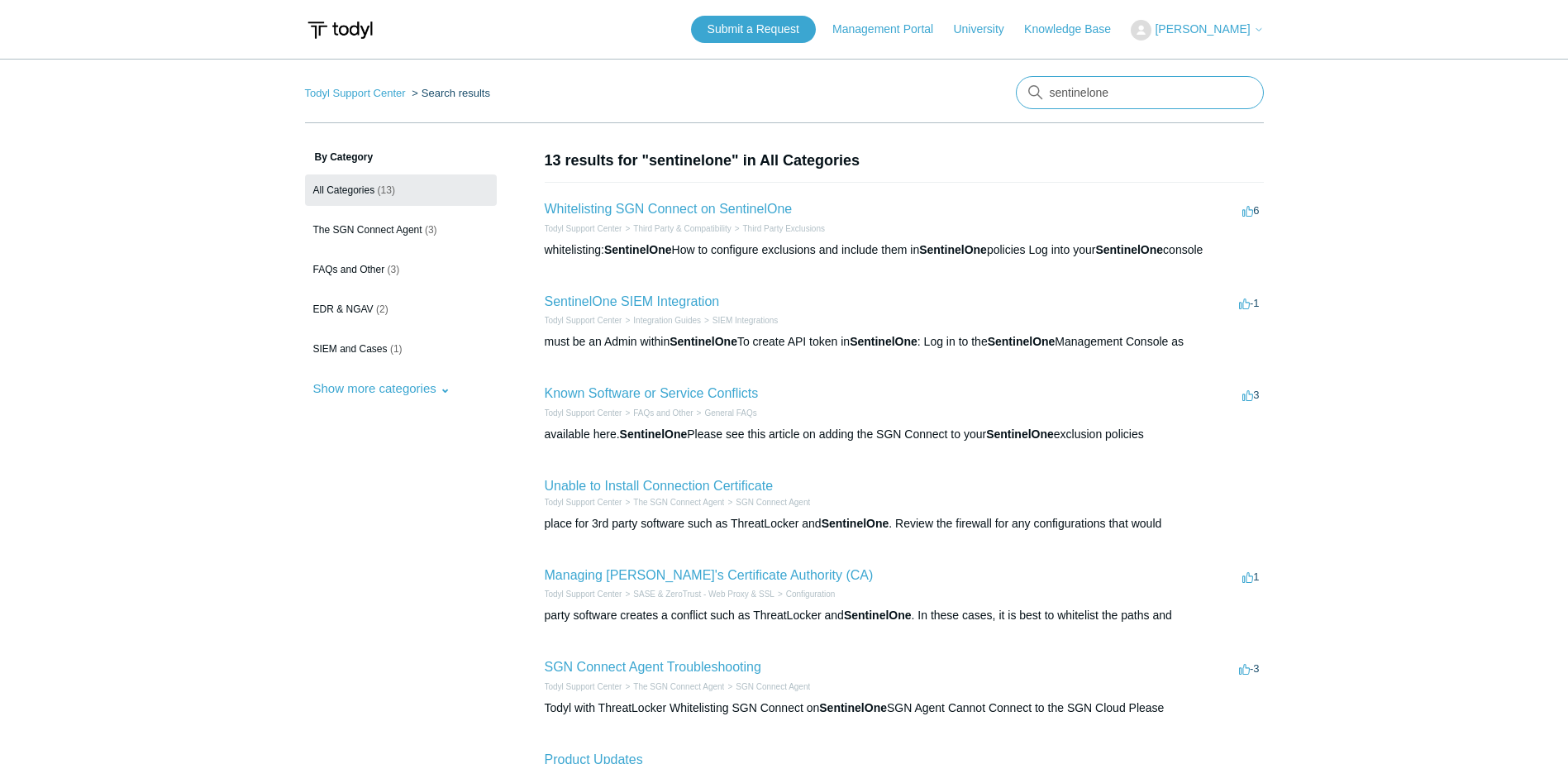
click at [1138, 93] on input "sentinelone" at bounding box center [1140, 92] width 248 height 33
type input "ninja"
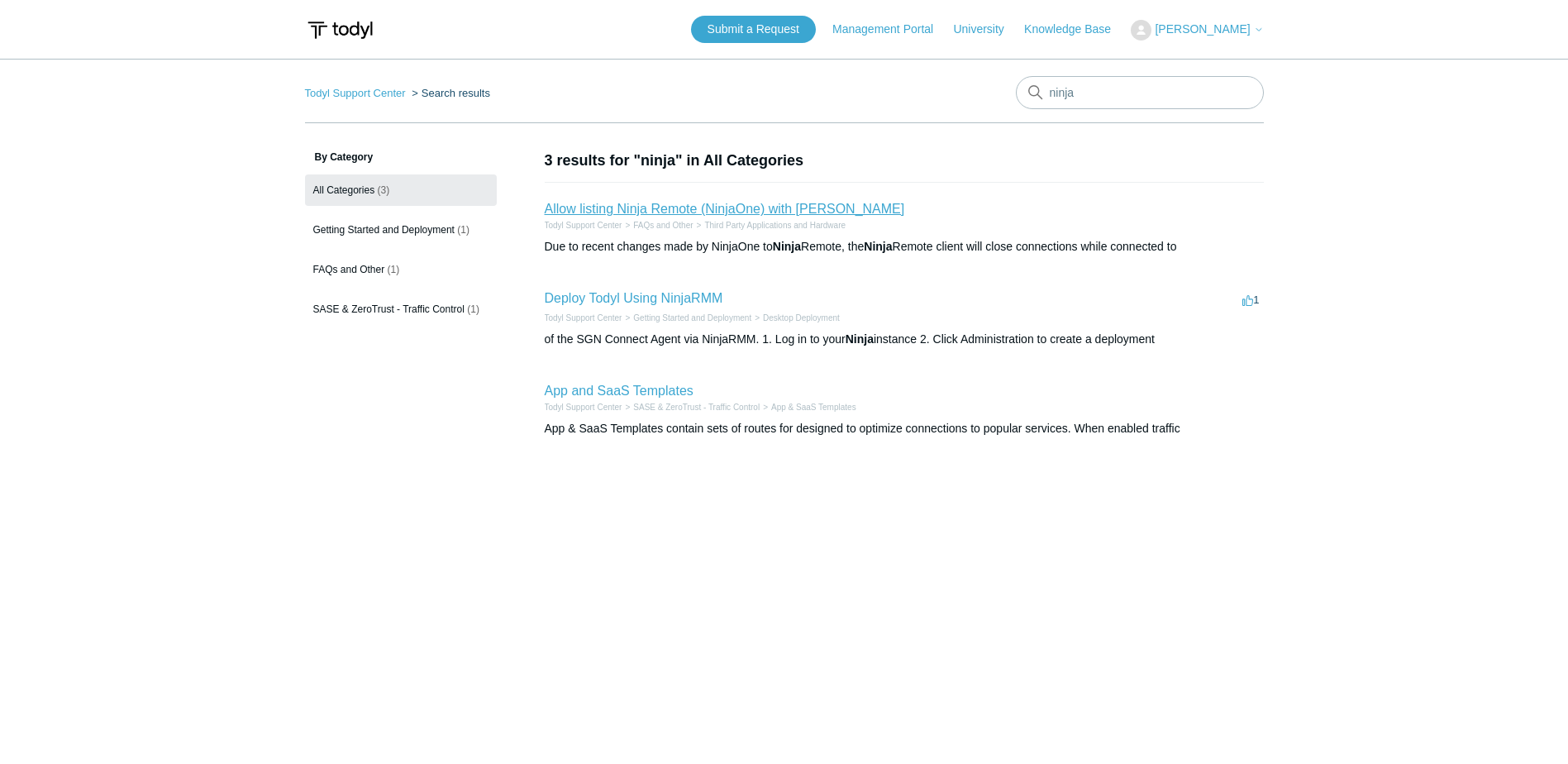
click at [766, 206] on link "Allow listing Ninja Remote (NinjaOne) with [PERSON_NAME]" at bounding box center [724, 208] width 360 height 14
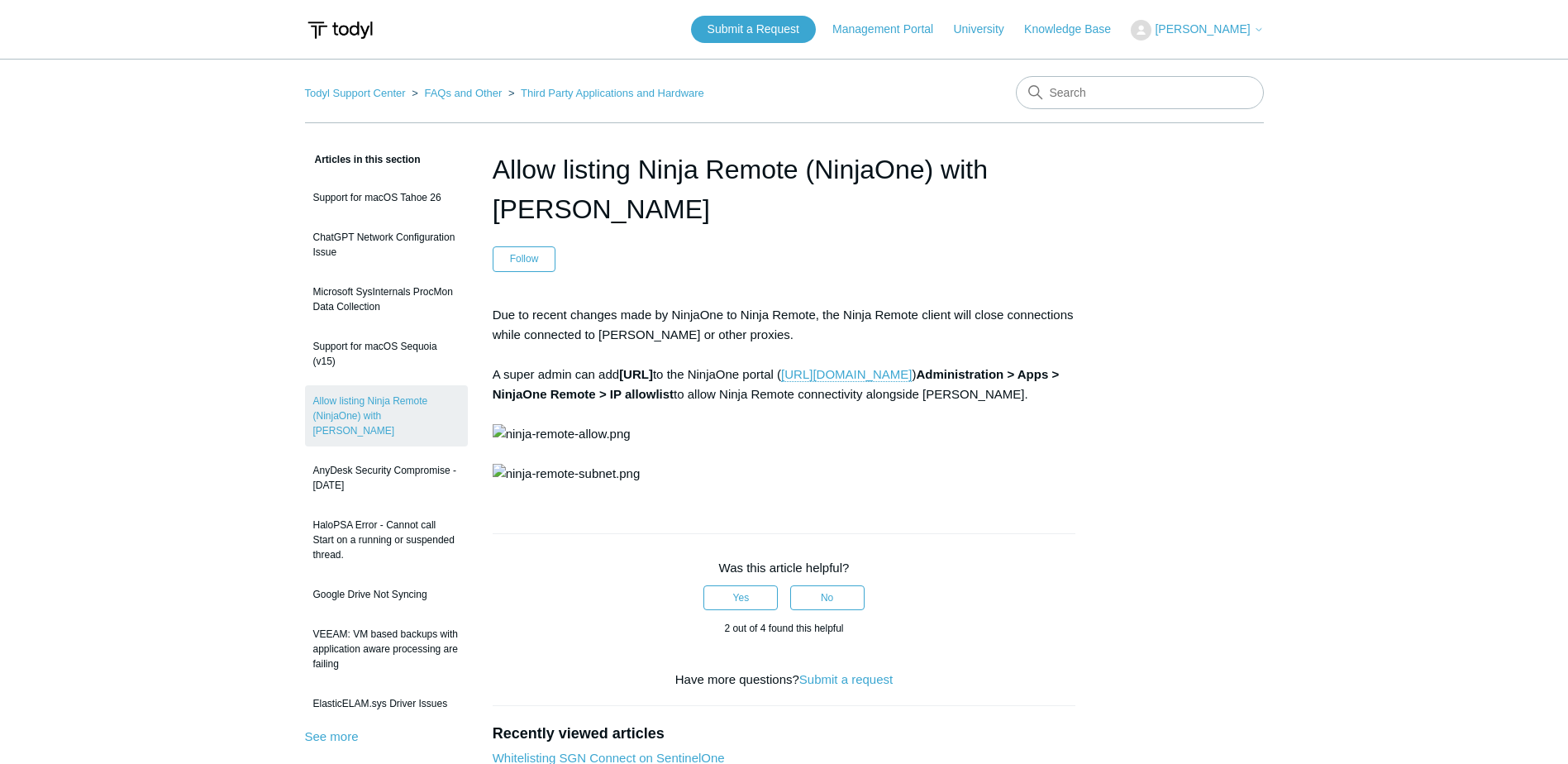
click at [1273, 438] on main "Todyl Support Center FAQs and Other Third Party Applications and Hardware Artic…" at bounding box center [784, 543] width 1568 height 970
click at [1119, 105] on input "Search" at bounding box center [1140, 92] width 248 height 33
type input "todyl"
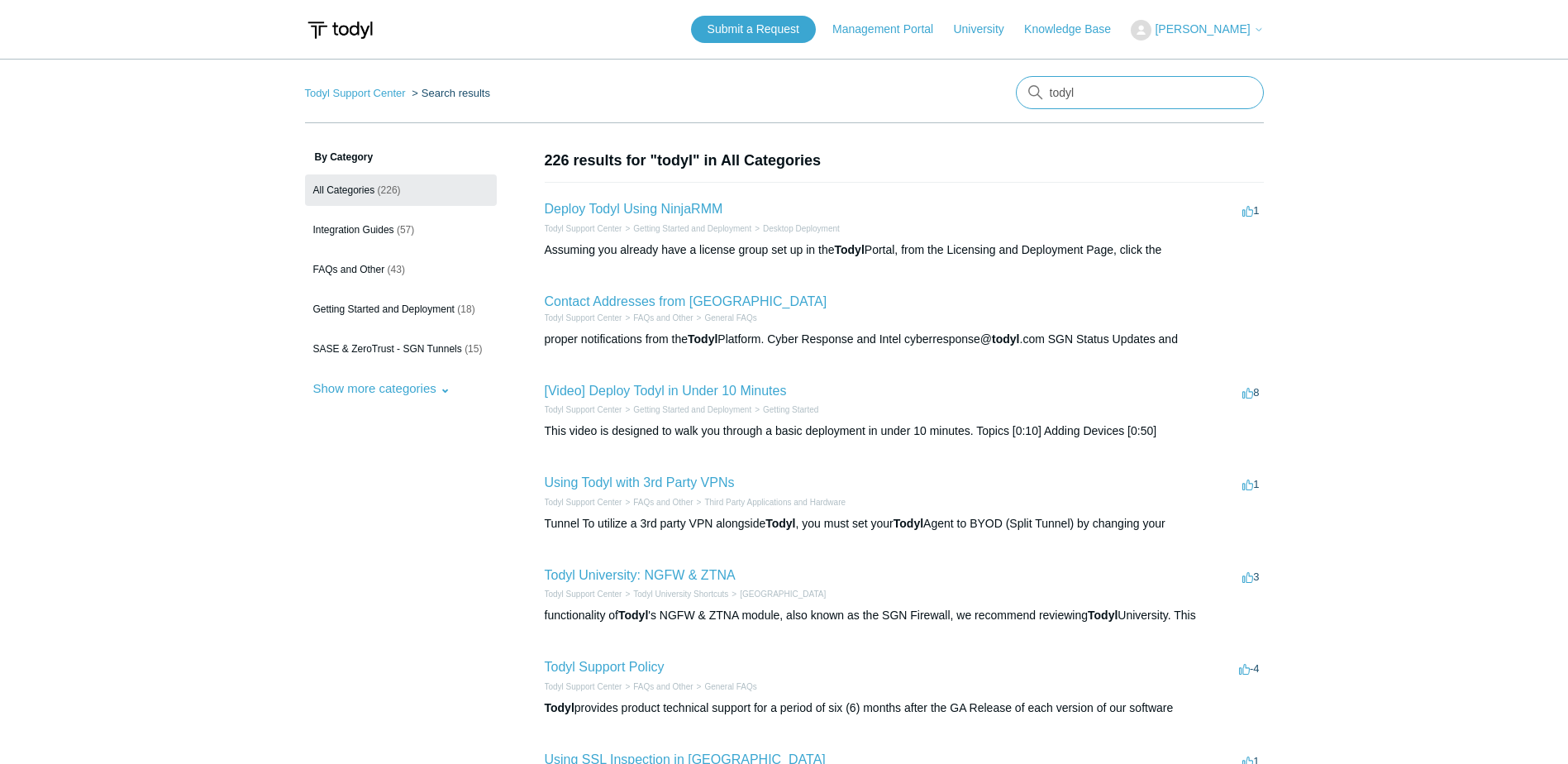
click at [1094, 97] on input "todyl" at bounding box center [1140, 92] width 248 height 33
type input "sentinelone"
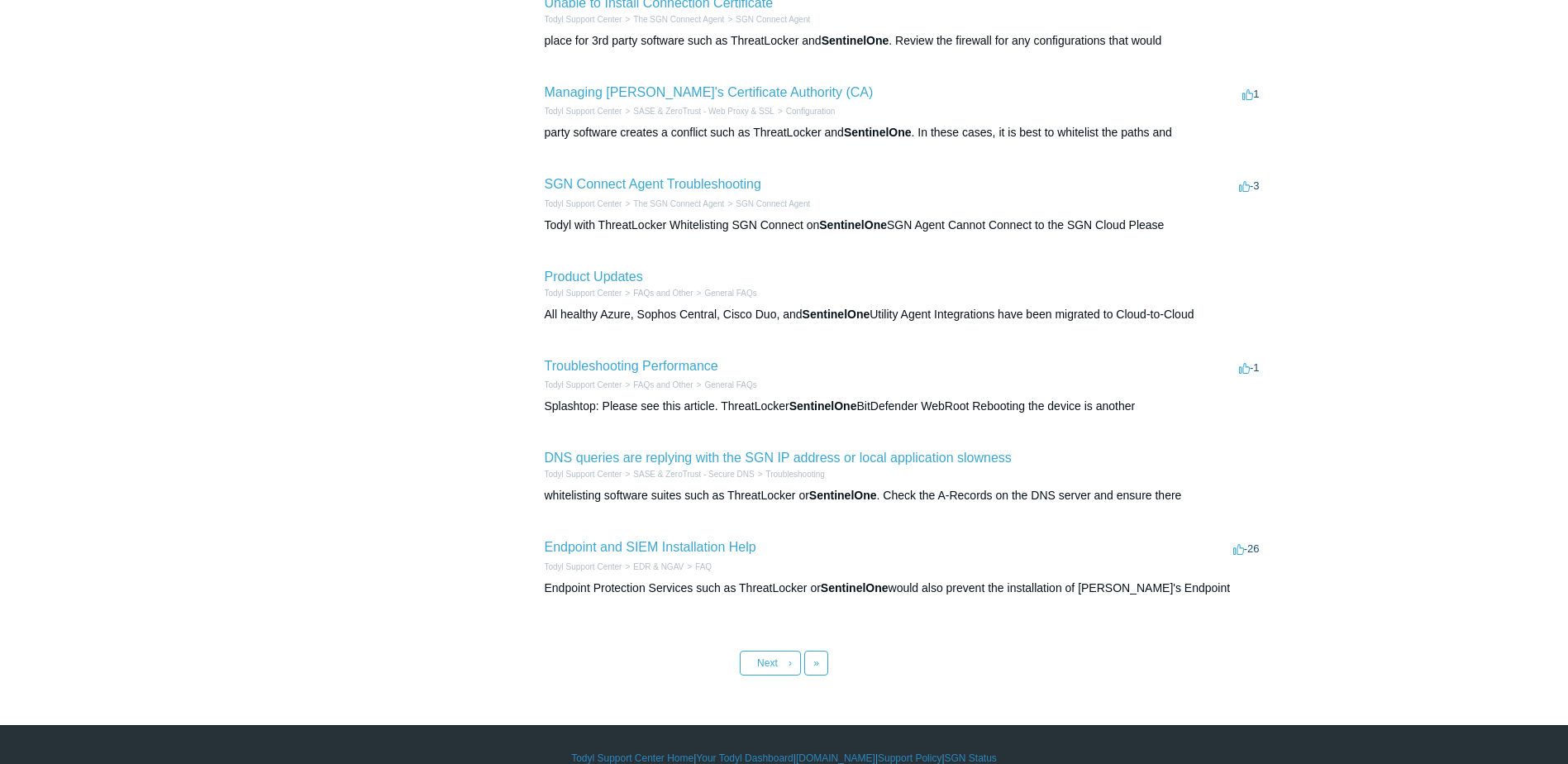
scroll to position [509, 0]
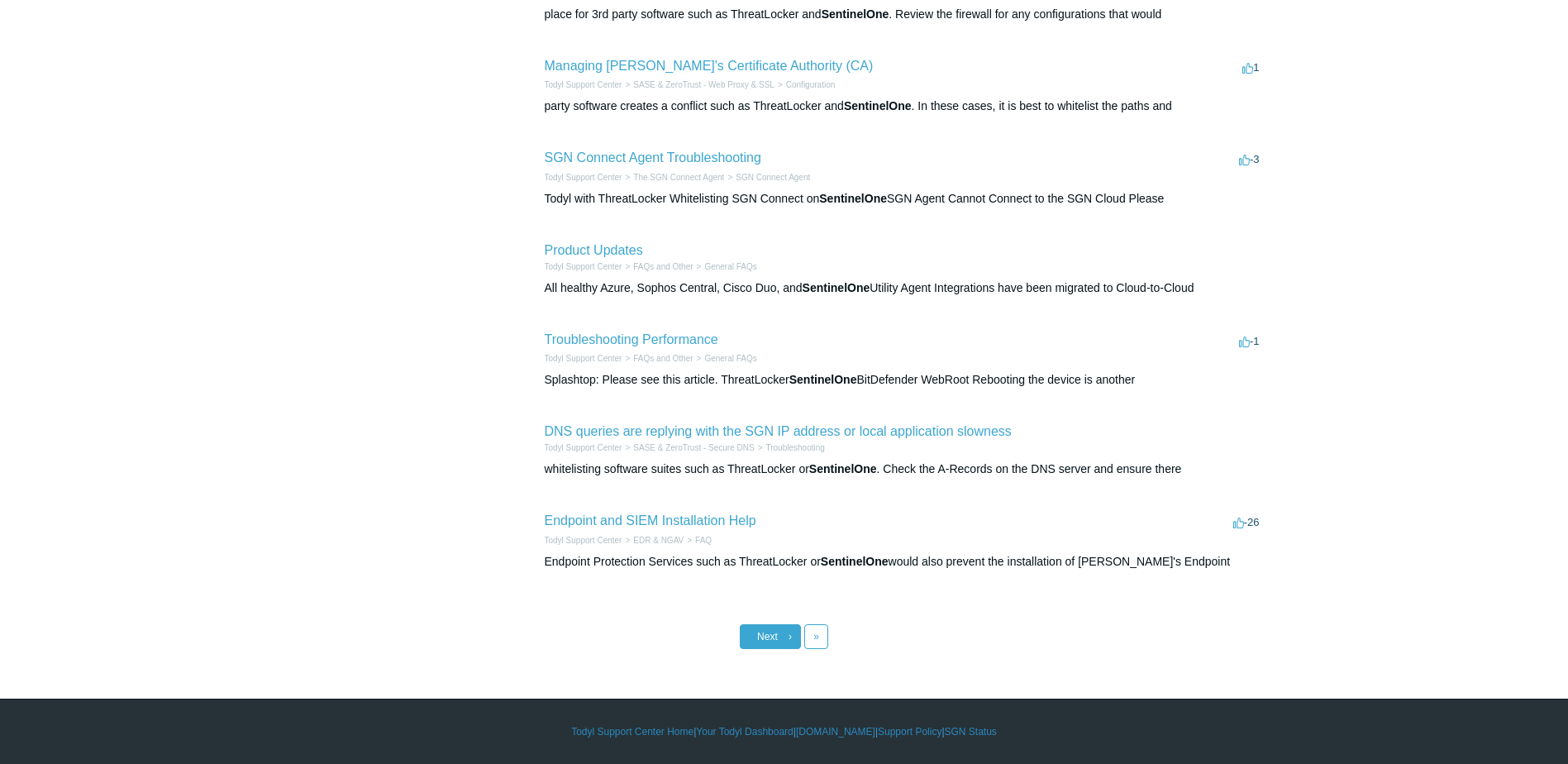
click at [788, 648] on link "Next ›" at bounding box center [770, 637] width 61 height 24
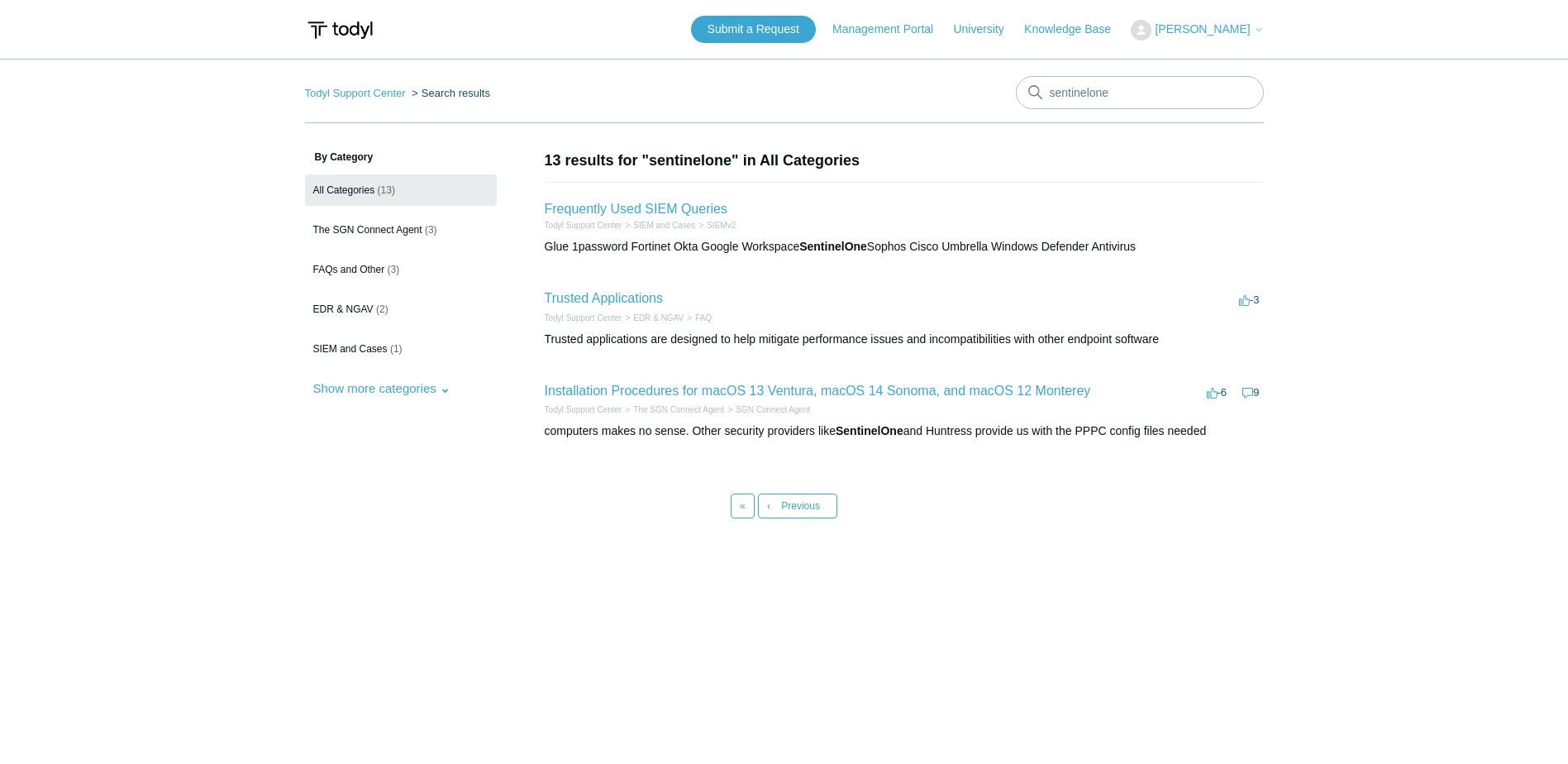
click at [322, 538] on main "Todyl Support Center Search results sentinelone By Category All Categories (13)…" at bounding box center [784, 402] width 1568 height 688
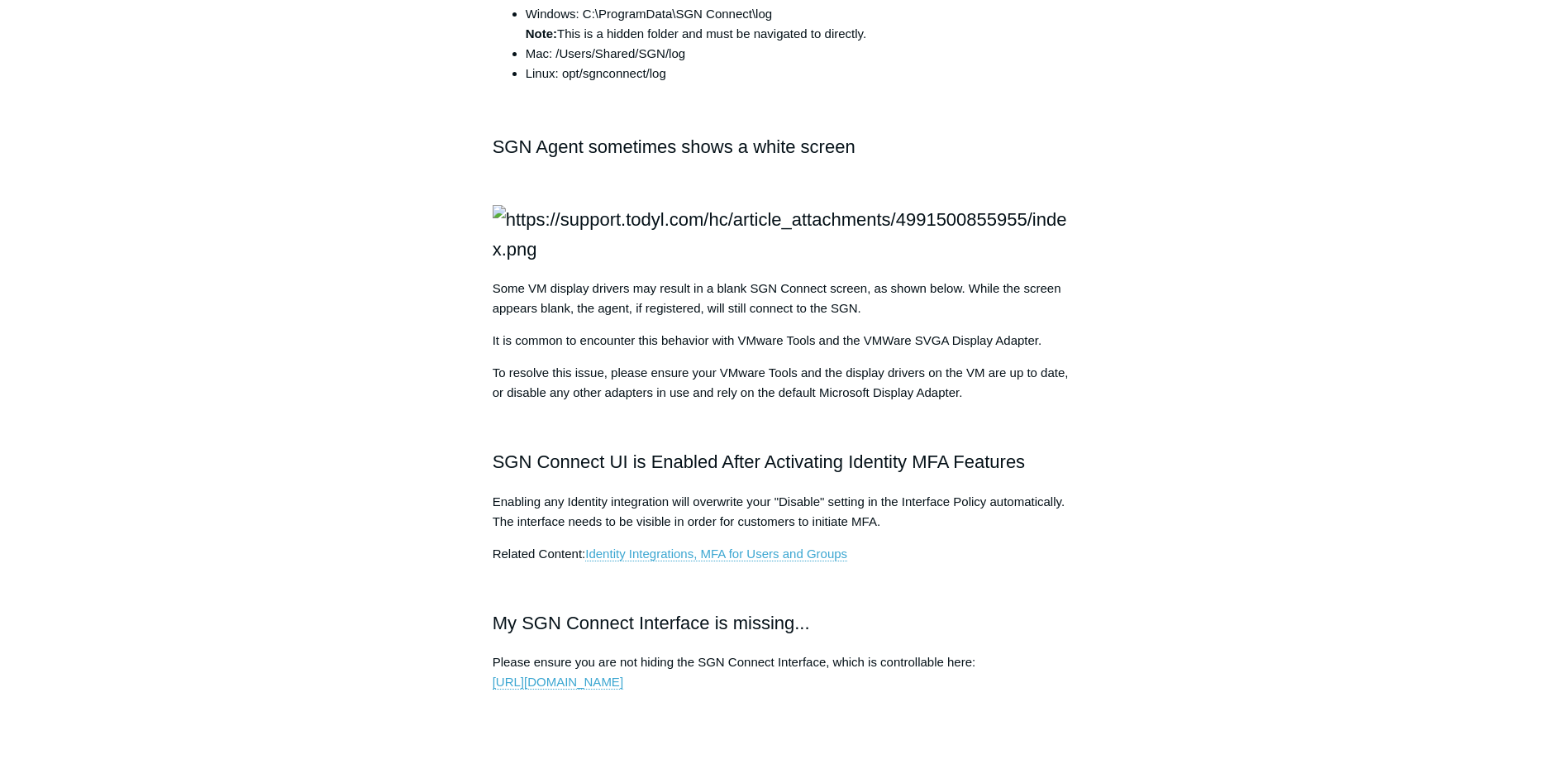
scroll to position [1768, 0]
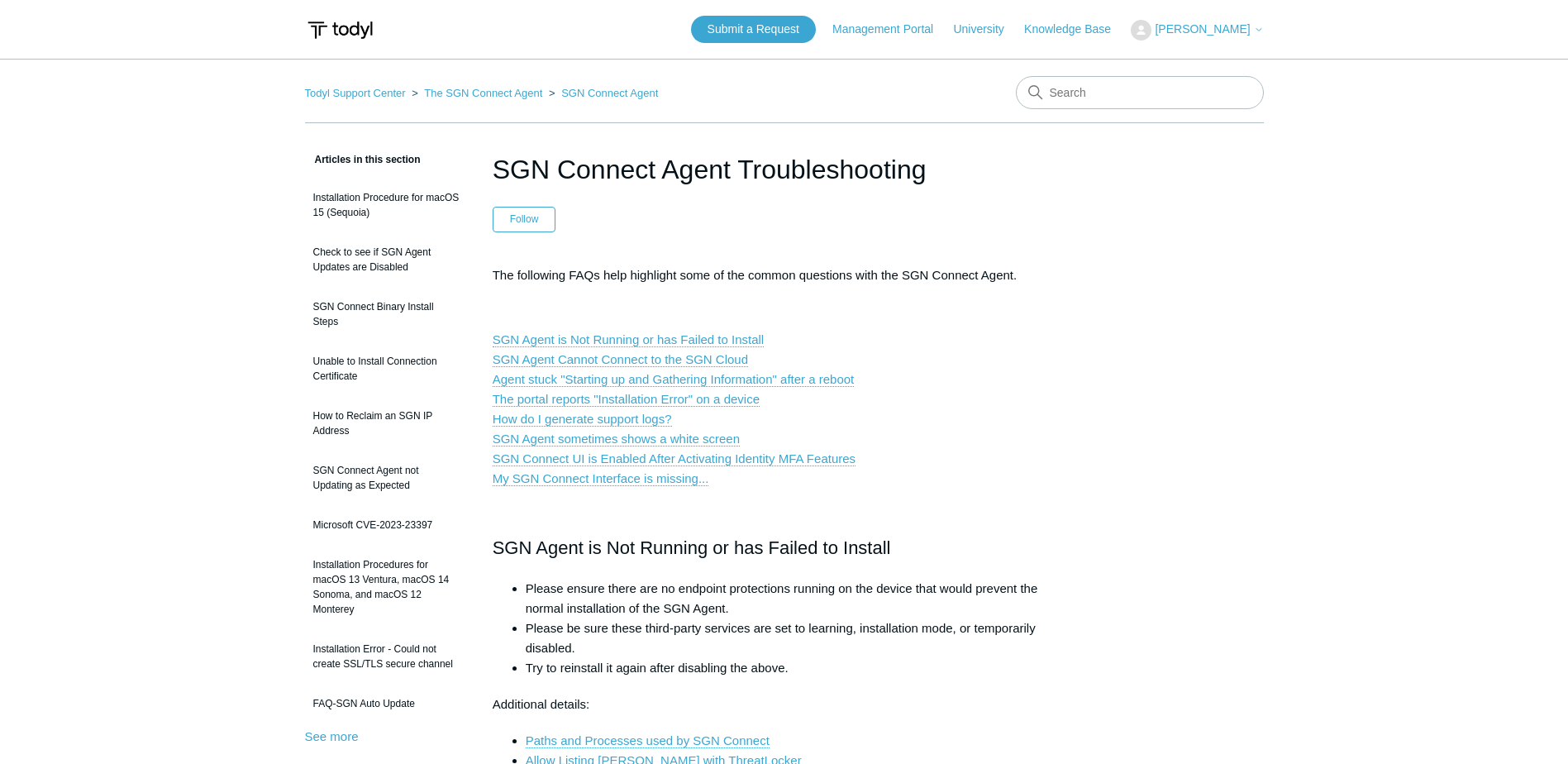
scroll to position [1602, 0]
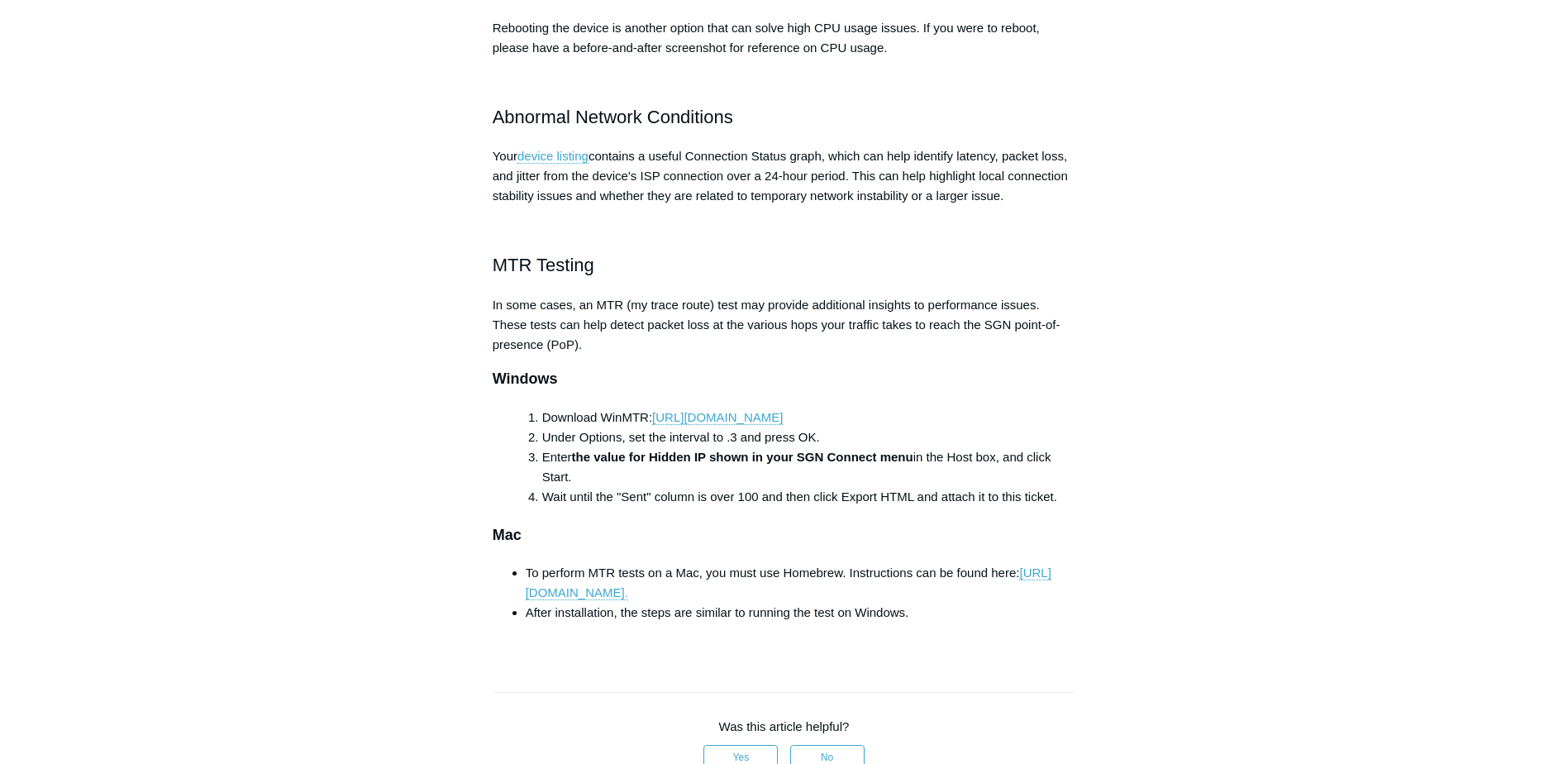
scroll to position [910, 0]
